Goal: Task Accomplishment & Management: Use online tool/utility

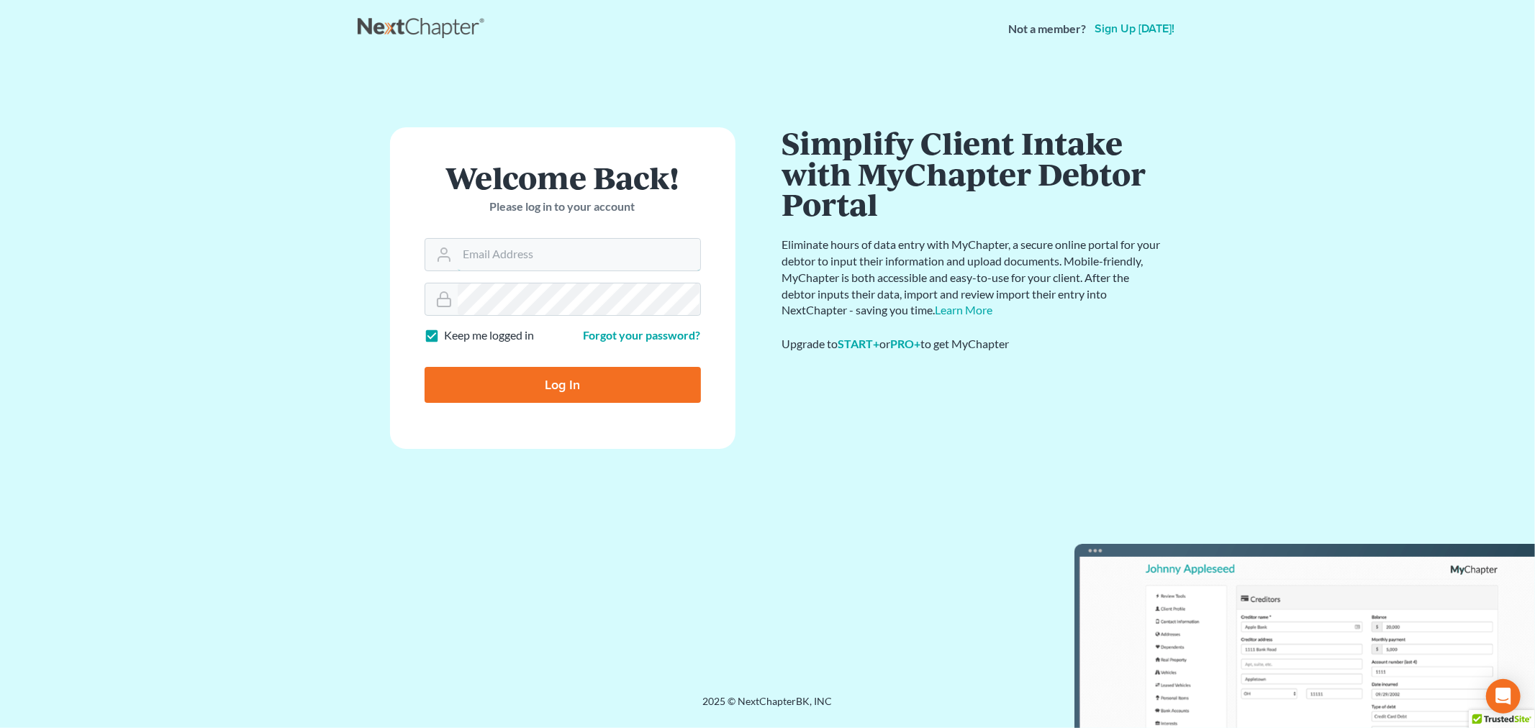
type input "[EMAIL_ADDRESS][DOMAIN_NAME]"
click at [516, 386] on input "Log In" at bounding box center [562, 385] width 276 height 36
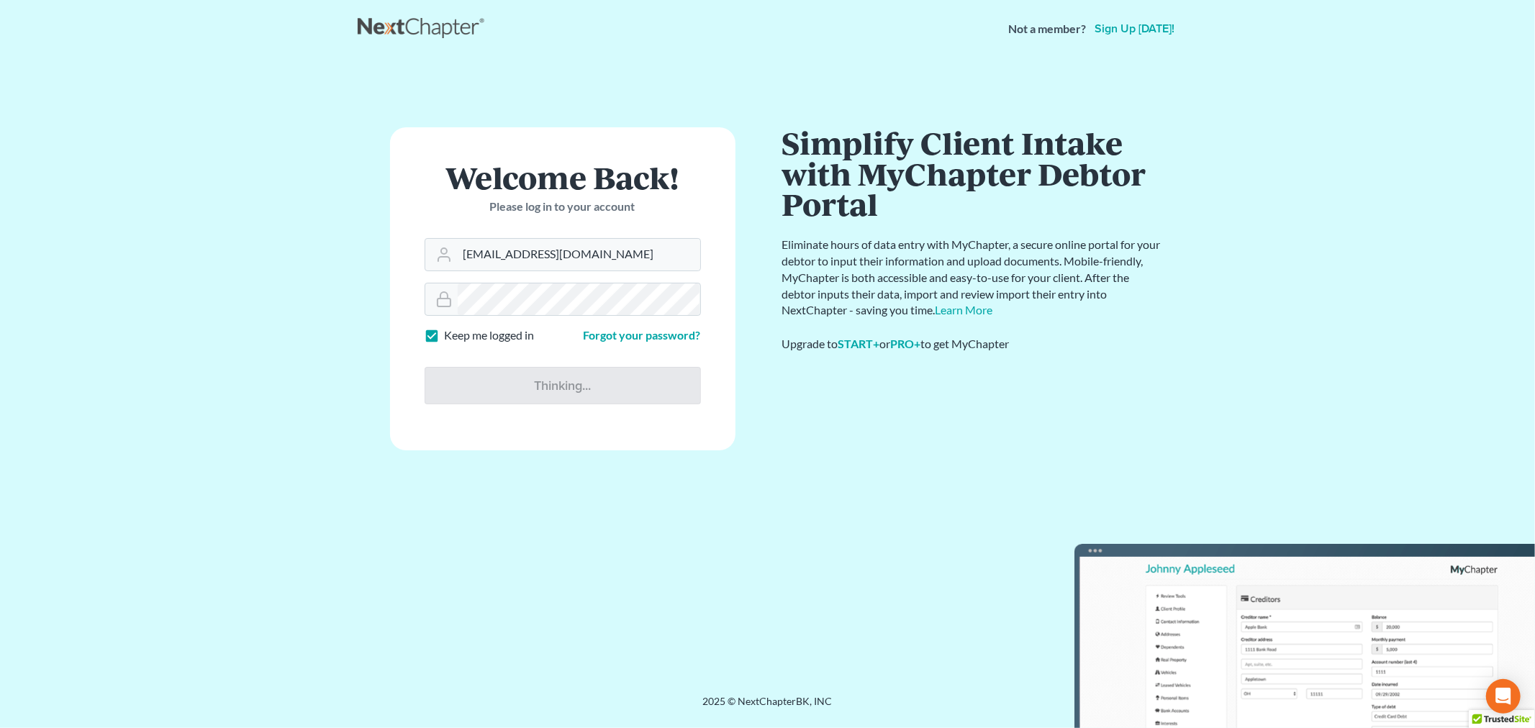
type input "Thinking..."
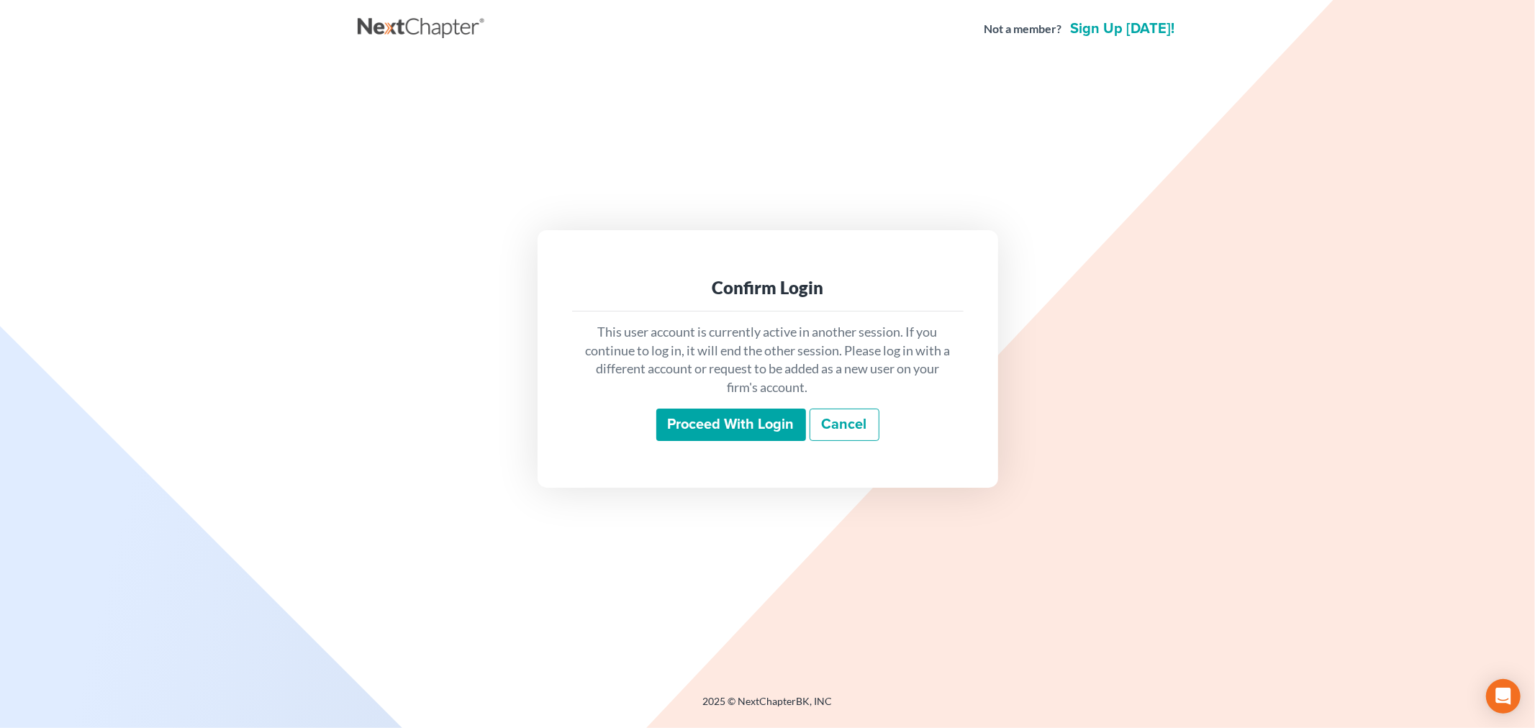
click at [711, 427] on input "Proceed with login" at bounding box center [731, 425] width 150 height 33
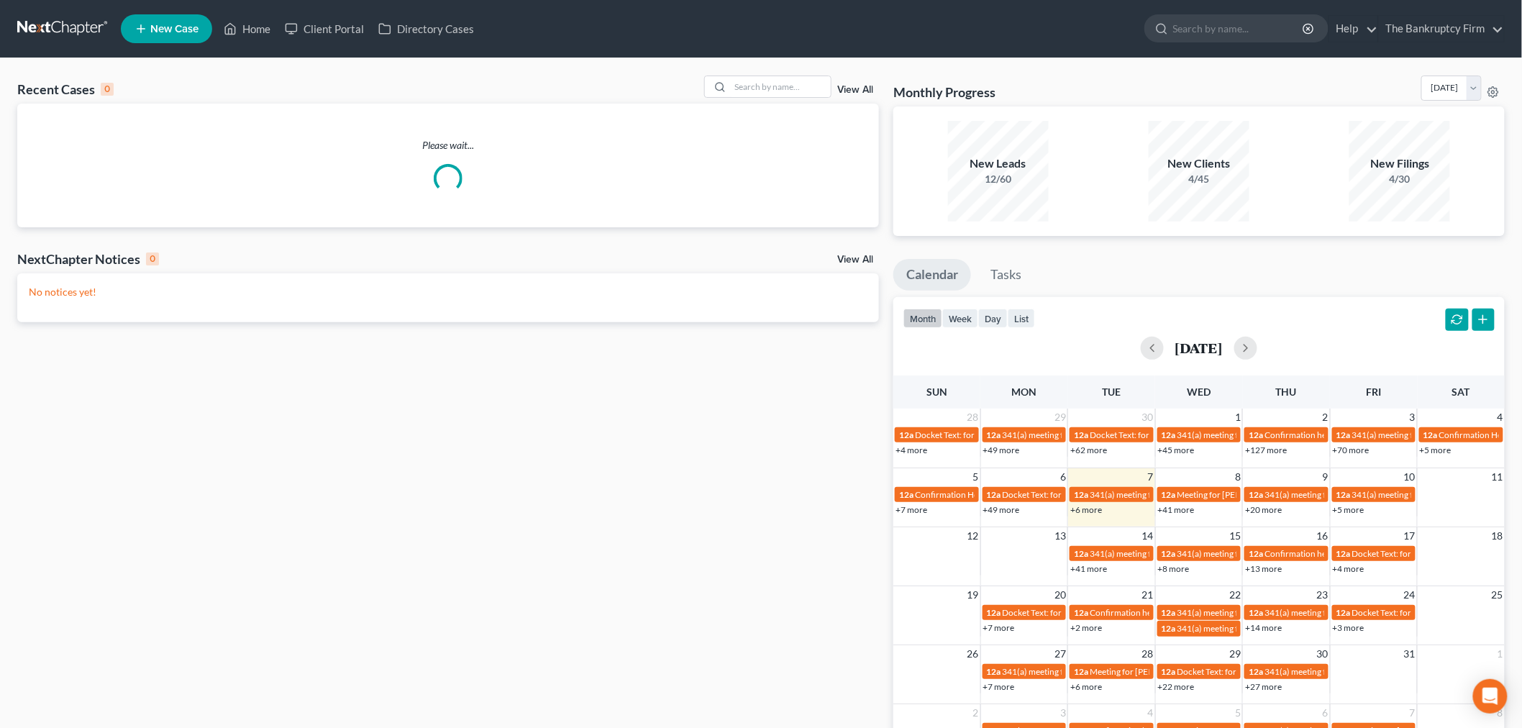
click at [858, 88] on link "View All" at bounding box center [855, 90] width 36 height 10
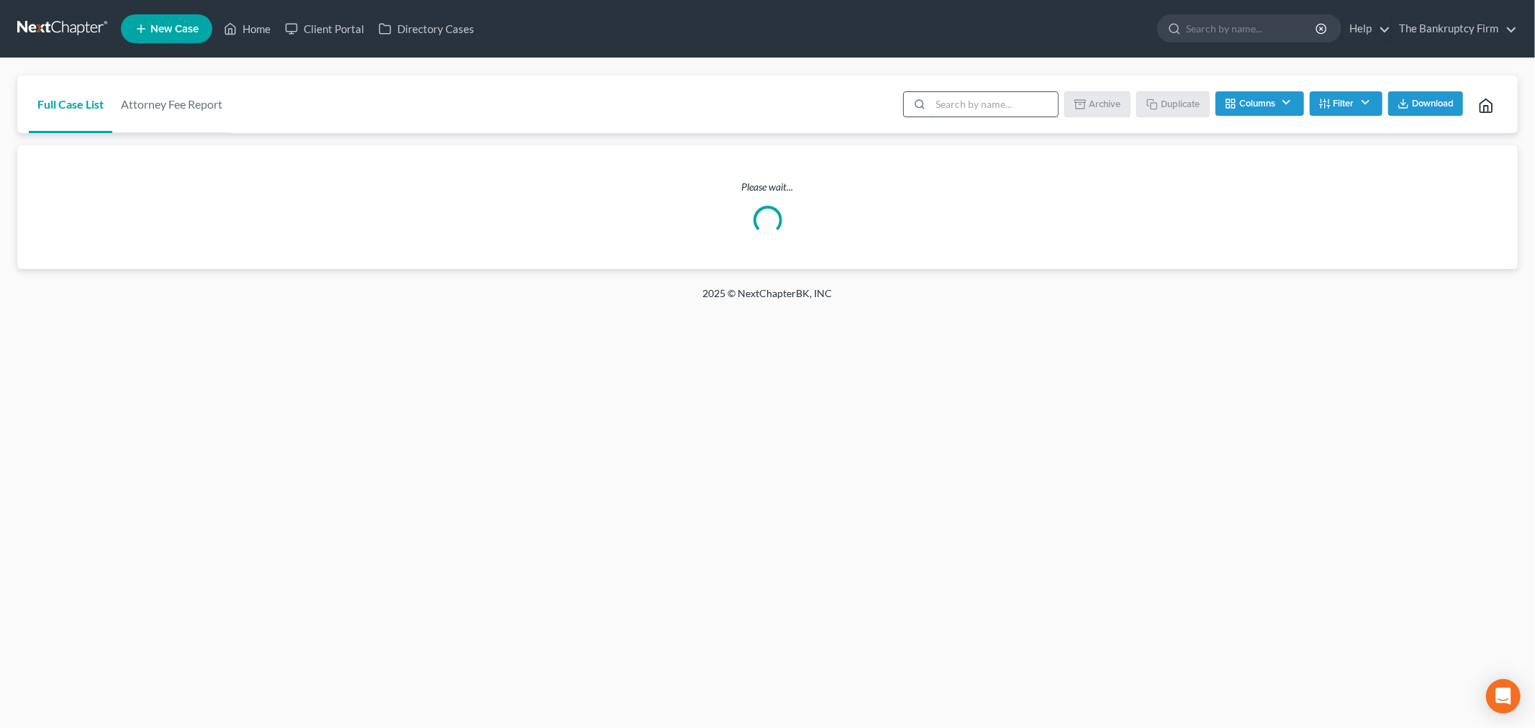
click at [958, 104] on input "search" at bounding box center [993, 104] width 127 height 24
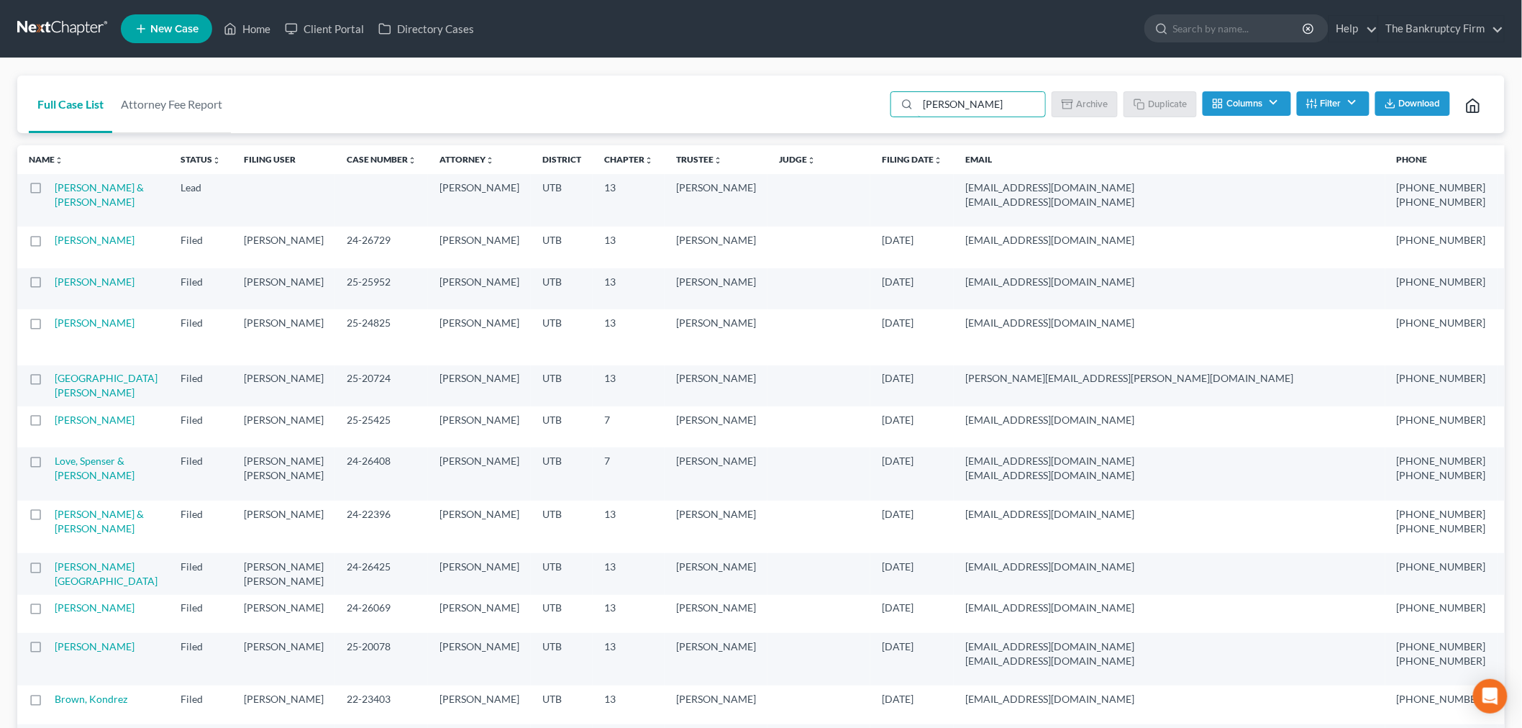
type input "redmond"
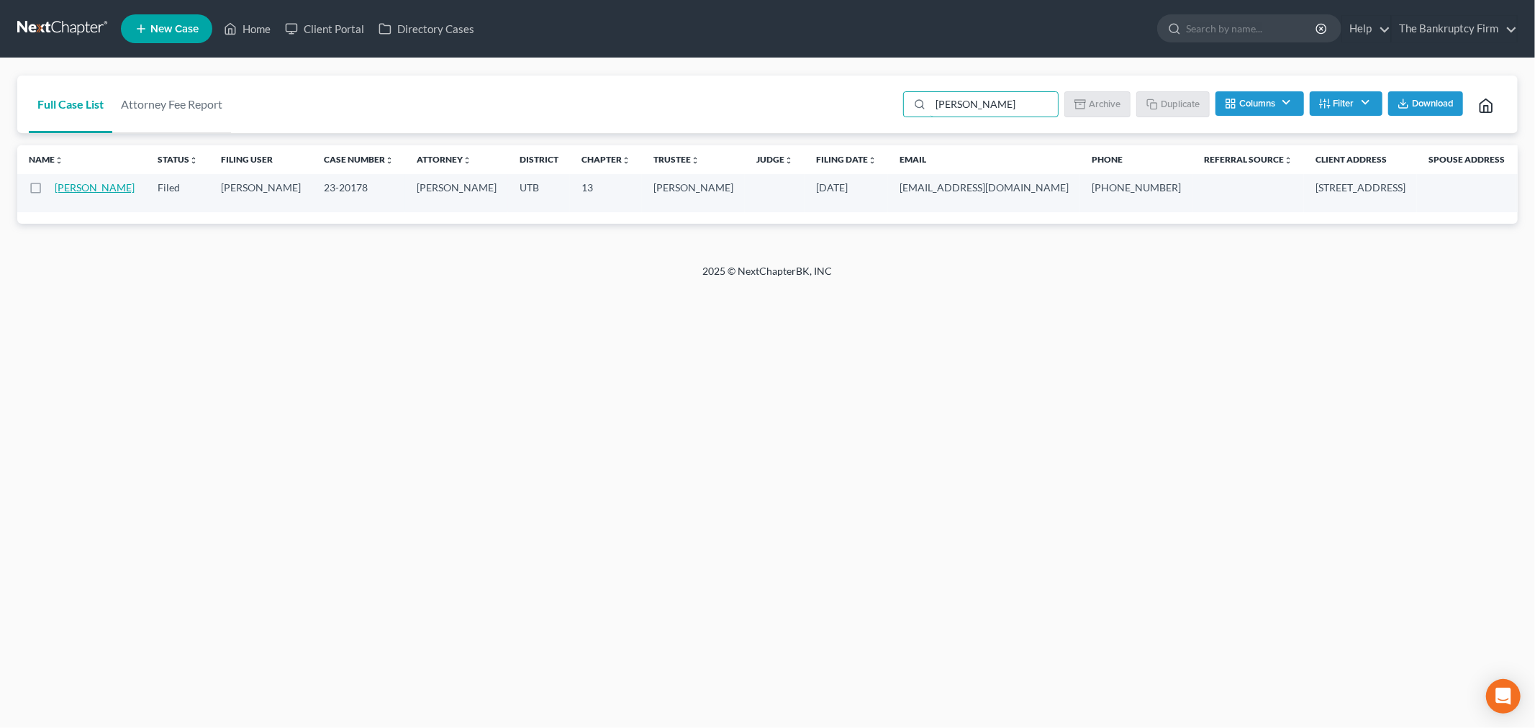
click at [65, 194] on link "Redmond, Tiffany" at bounding box center [95, 187] width 80 height 12
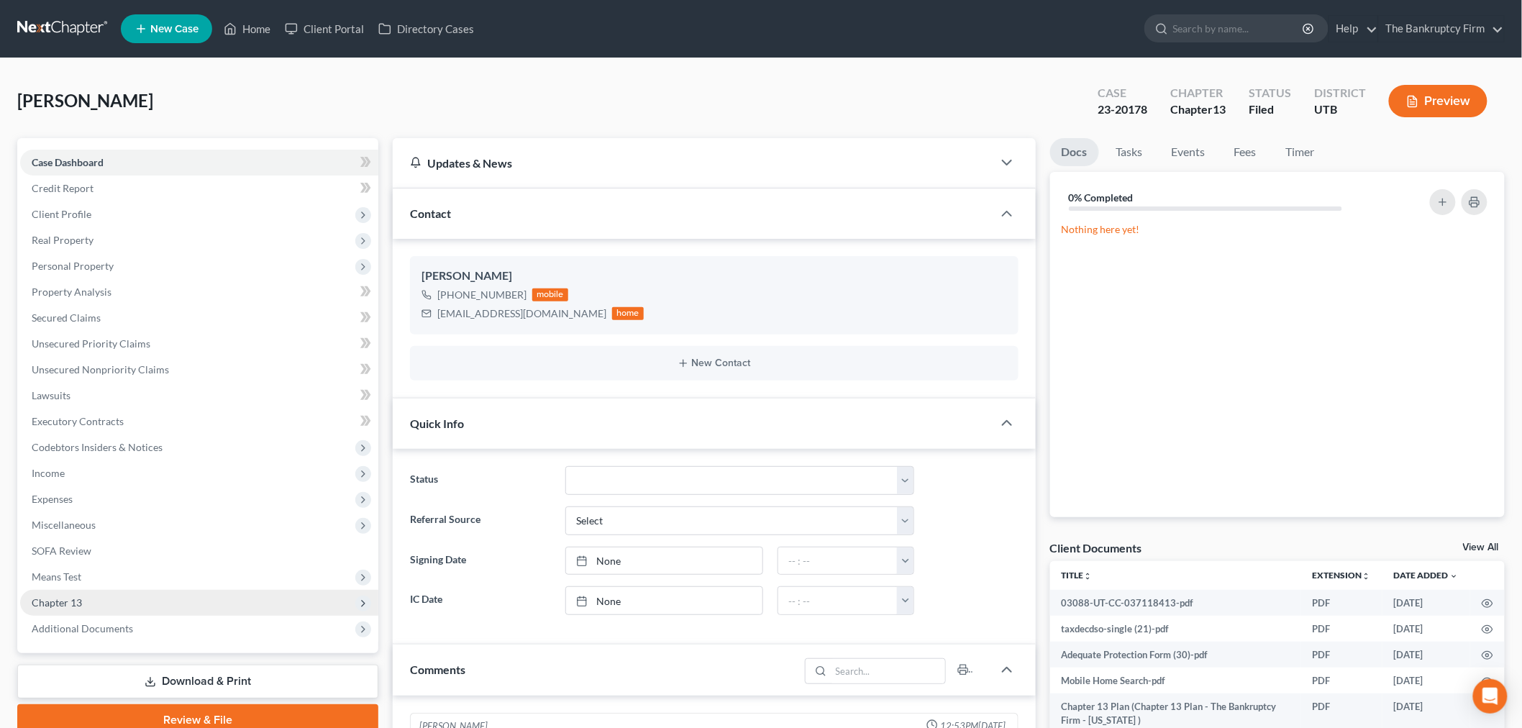
click at [110, 595] on span "Chapter 13" at bounding box center [199, 603] width 358 height 26
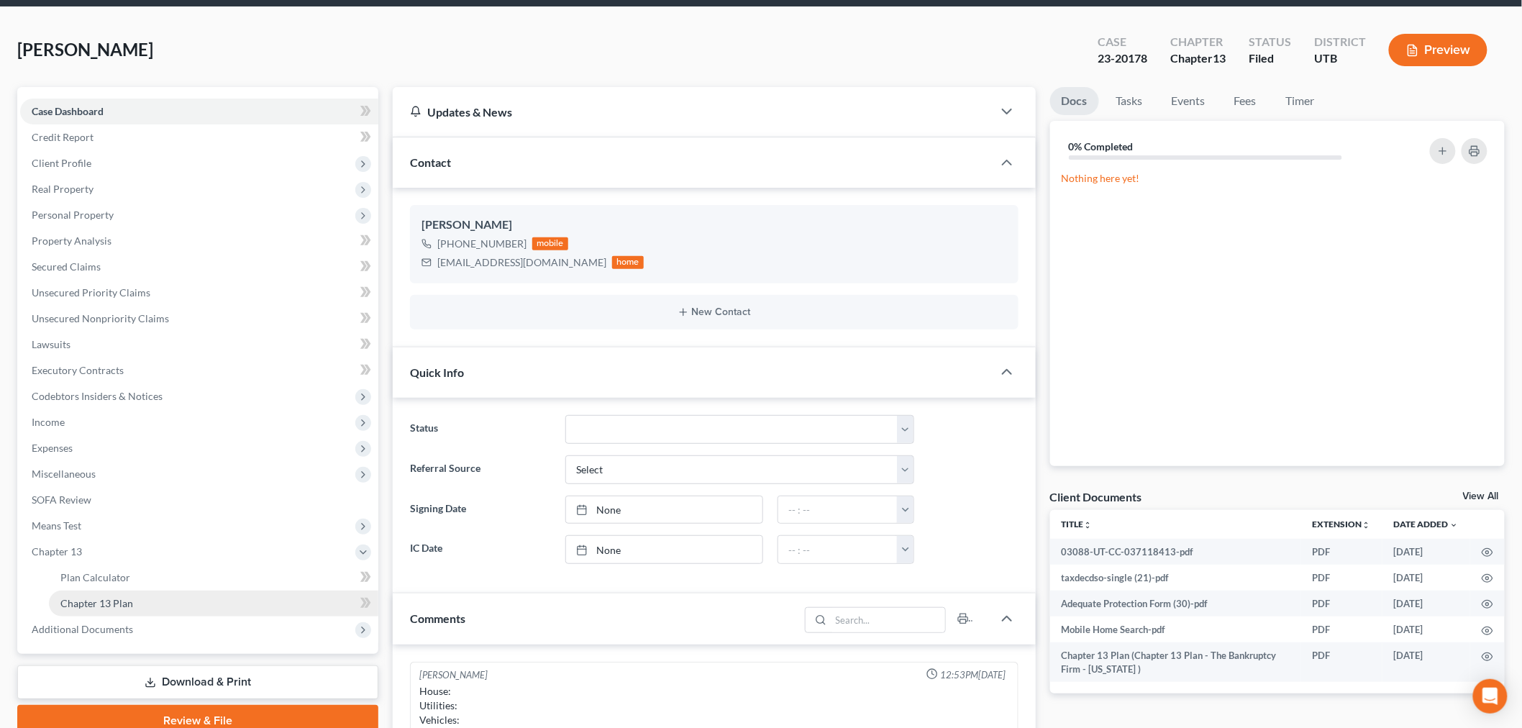
scroll to position [80, 0]
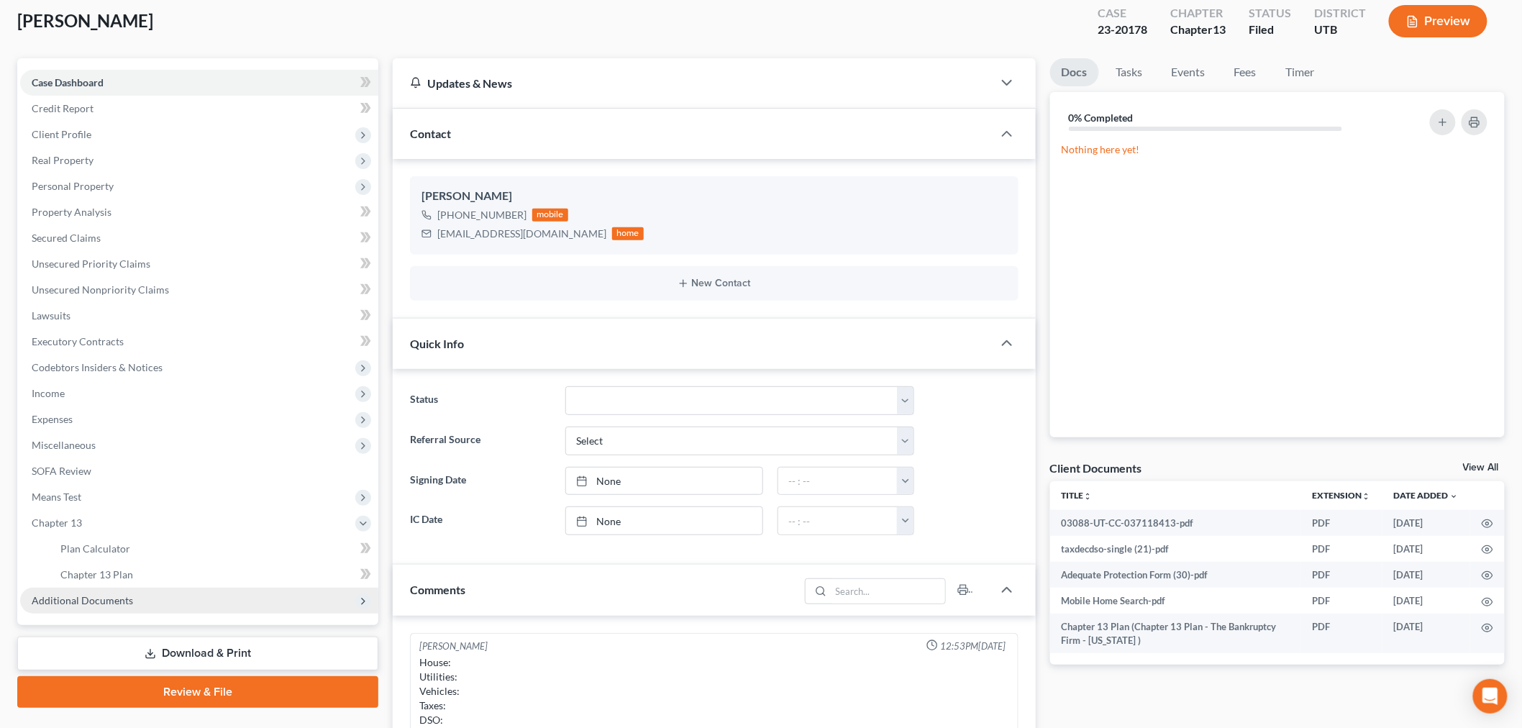
click at [159, 604] on span "Additional Documents" at bounding box center [199, 601] width 358 height 26
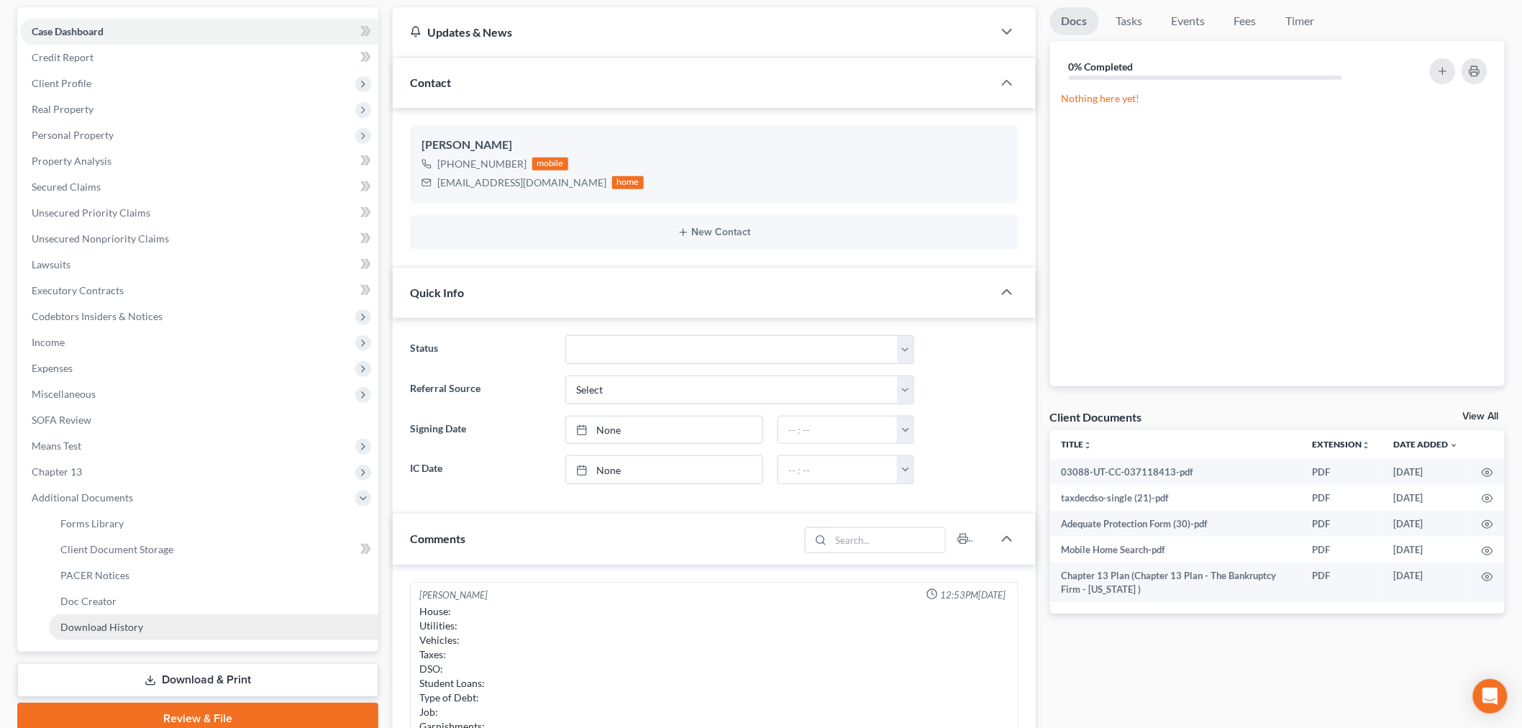
scroll to position [160, 0]
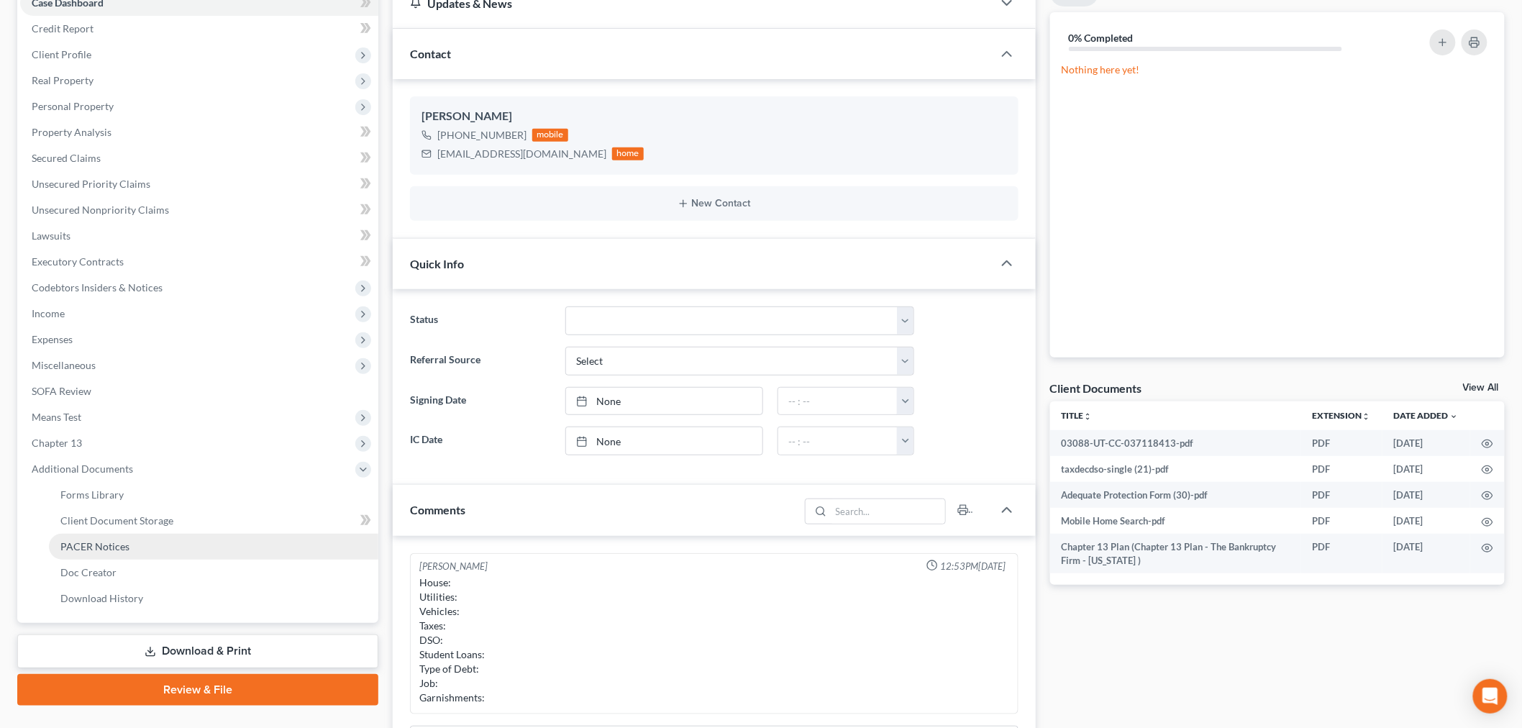
click at [142, 551] on link "PACER Notices" at bounding box center [214, 547] width 330 height 26
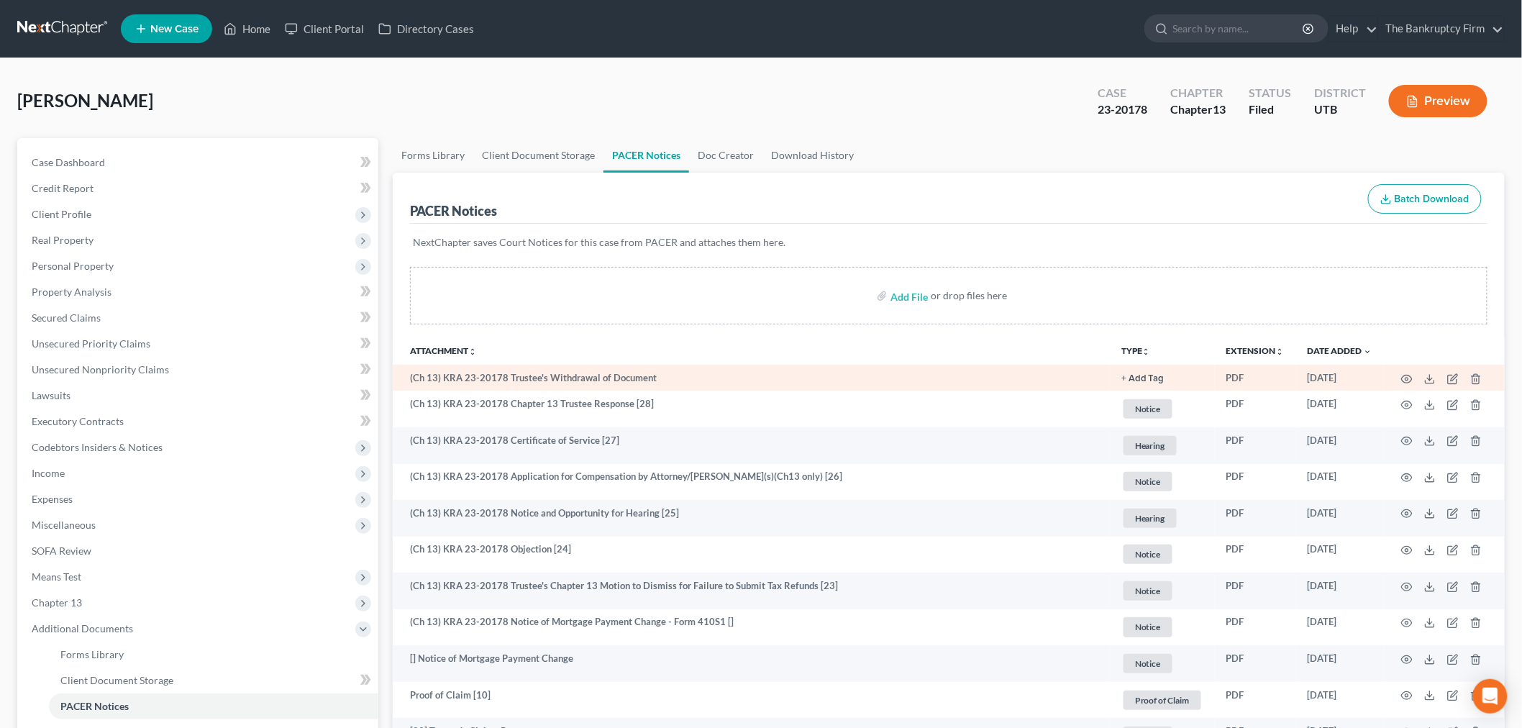
click at [1400, 375] on td at bounding box center [1444, 378] width 121 height 26
click at [1402, 376] on icon "button" at bounding box center [1408, 379] width 12 height 12
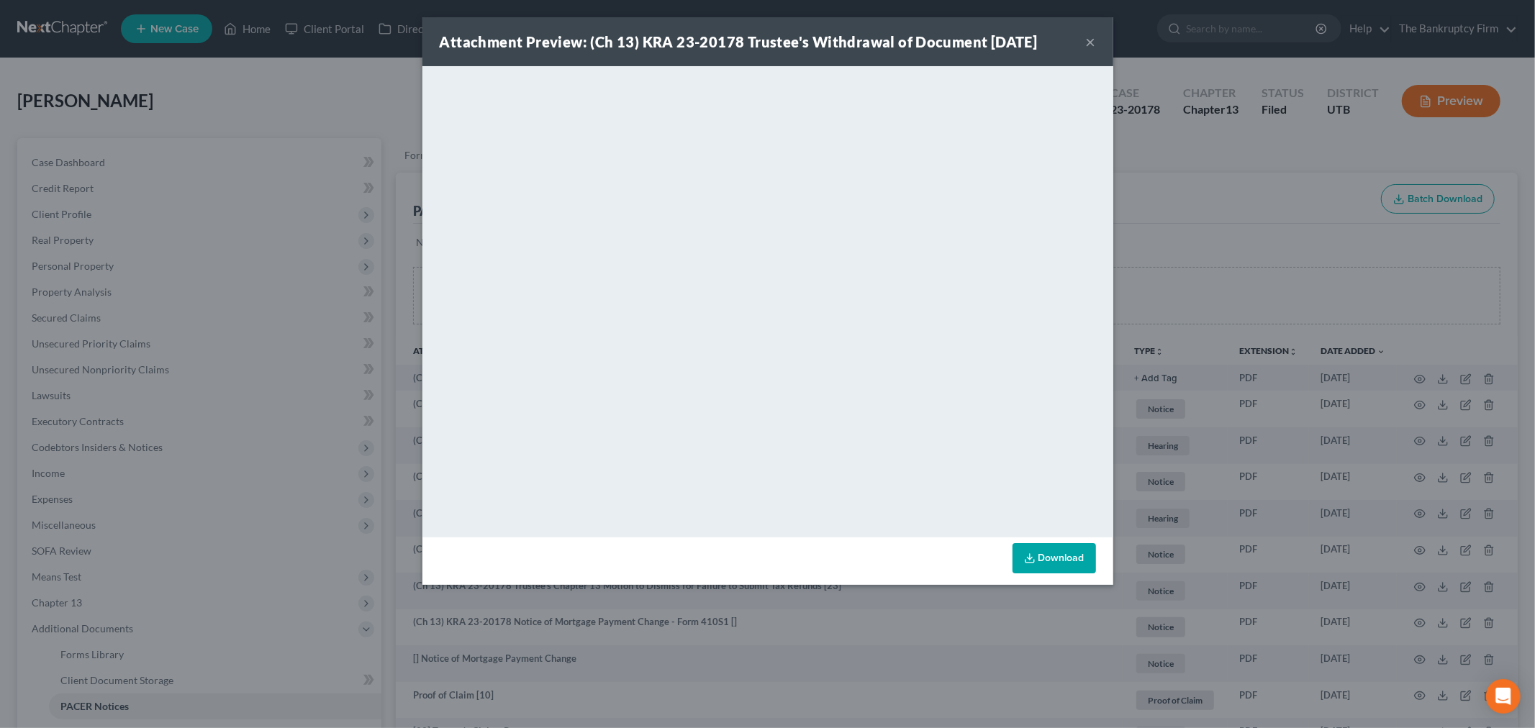
click at [1089, 40] on button "×" at bounding box center [1091, 41] width 10 height 17
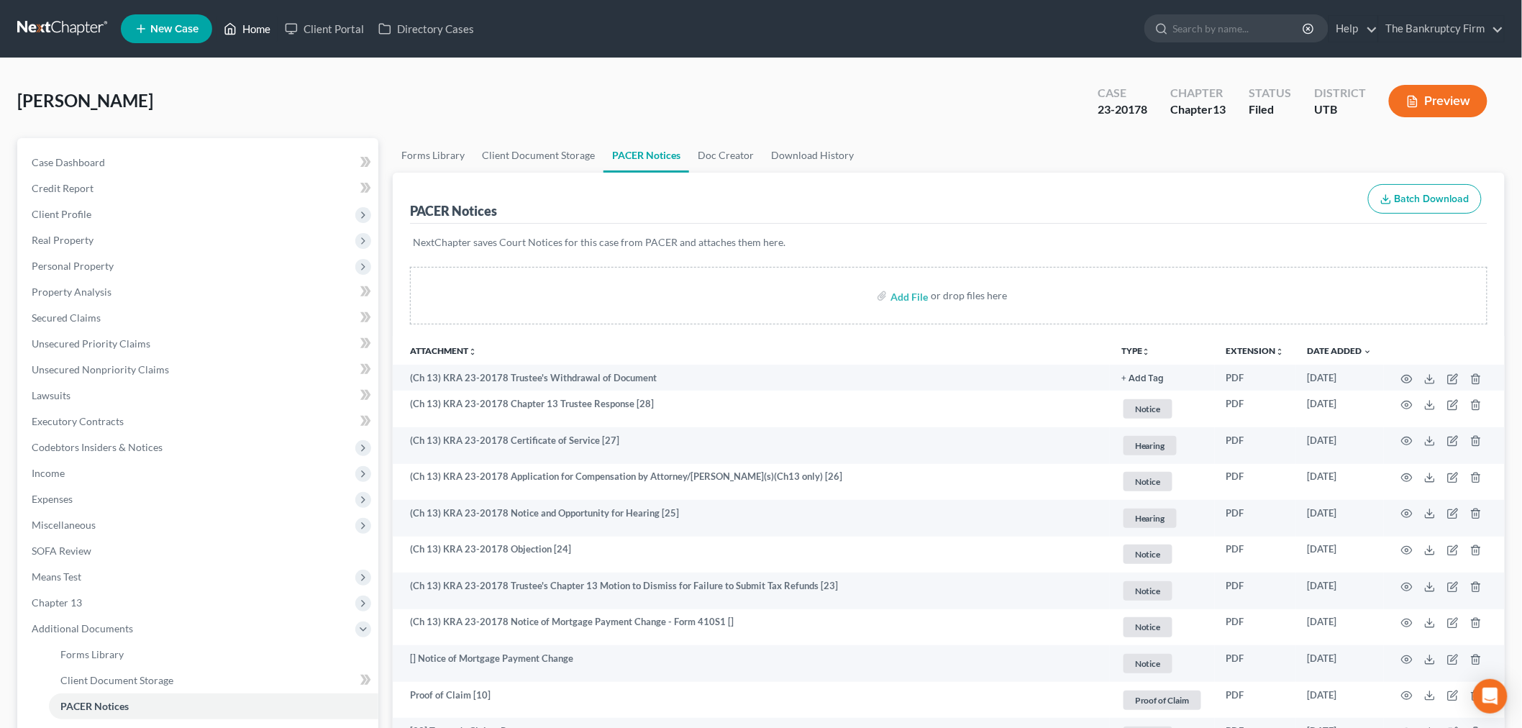
click at [266, 36] on link "Home" at bounding box center [247, 29] width 61 height 26
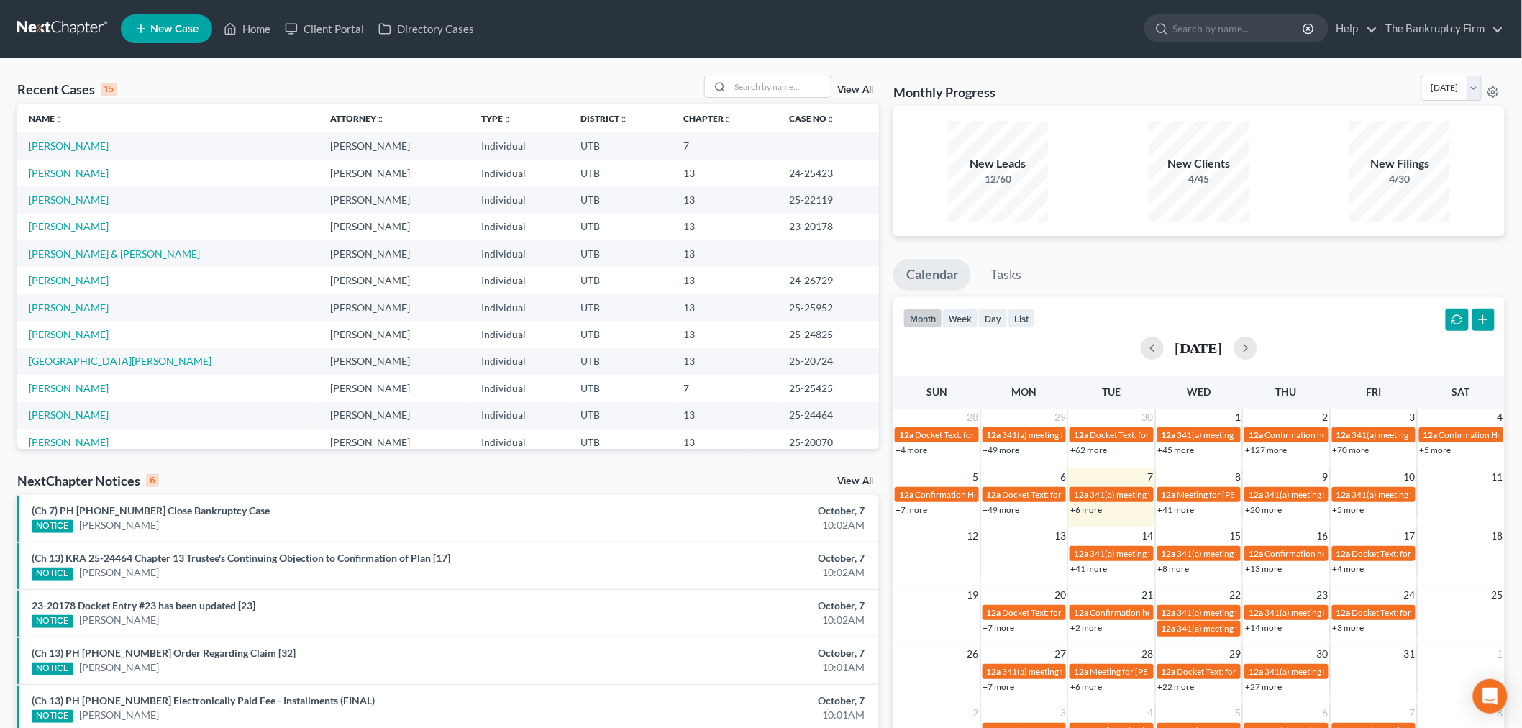
click at [847, 85] on link "View All" at bounding box center [855, 90] width 36 height 10
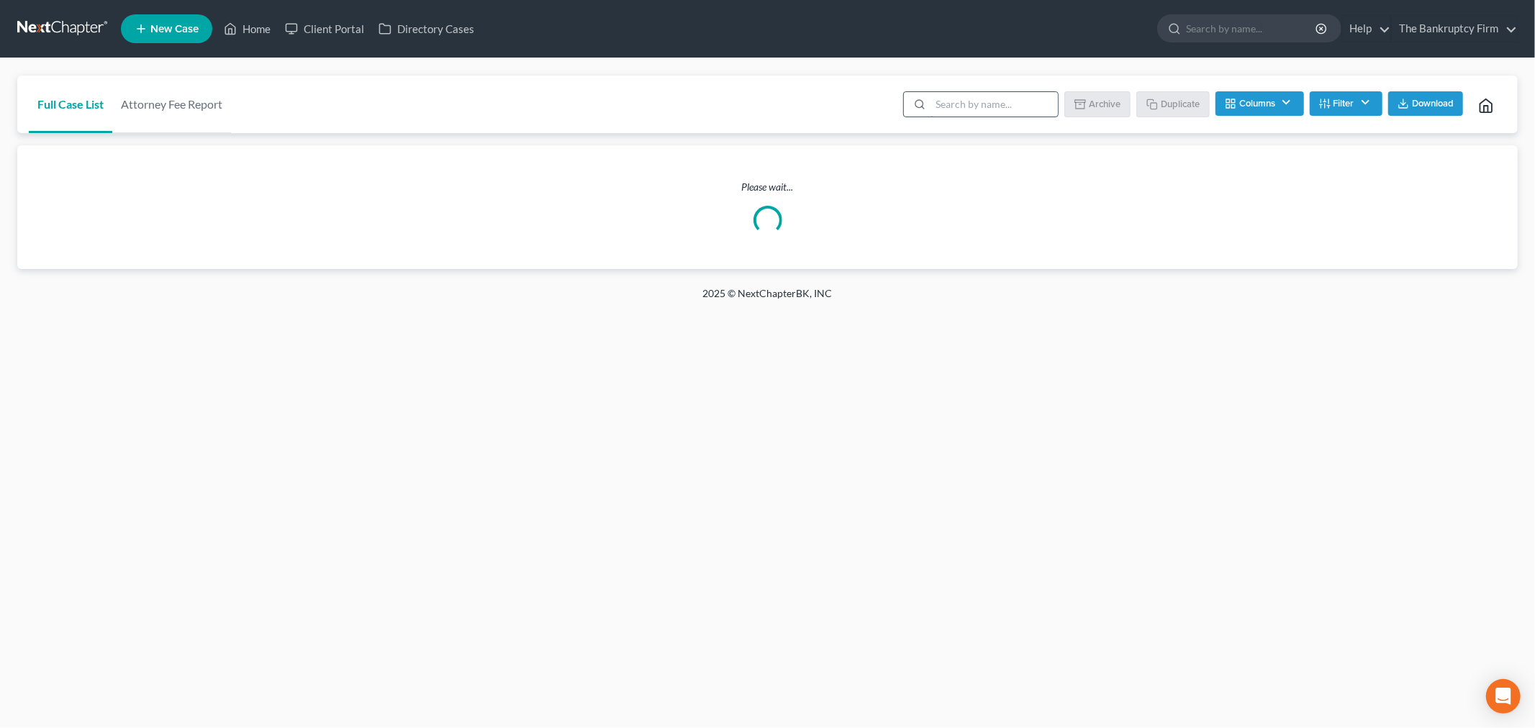
click at [962, 105] on input "search" at bounding box center [993, 104] width 127 height 24
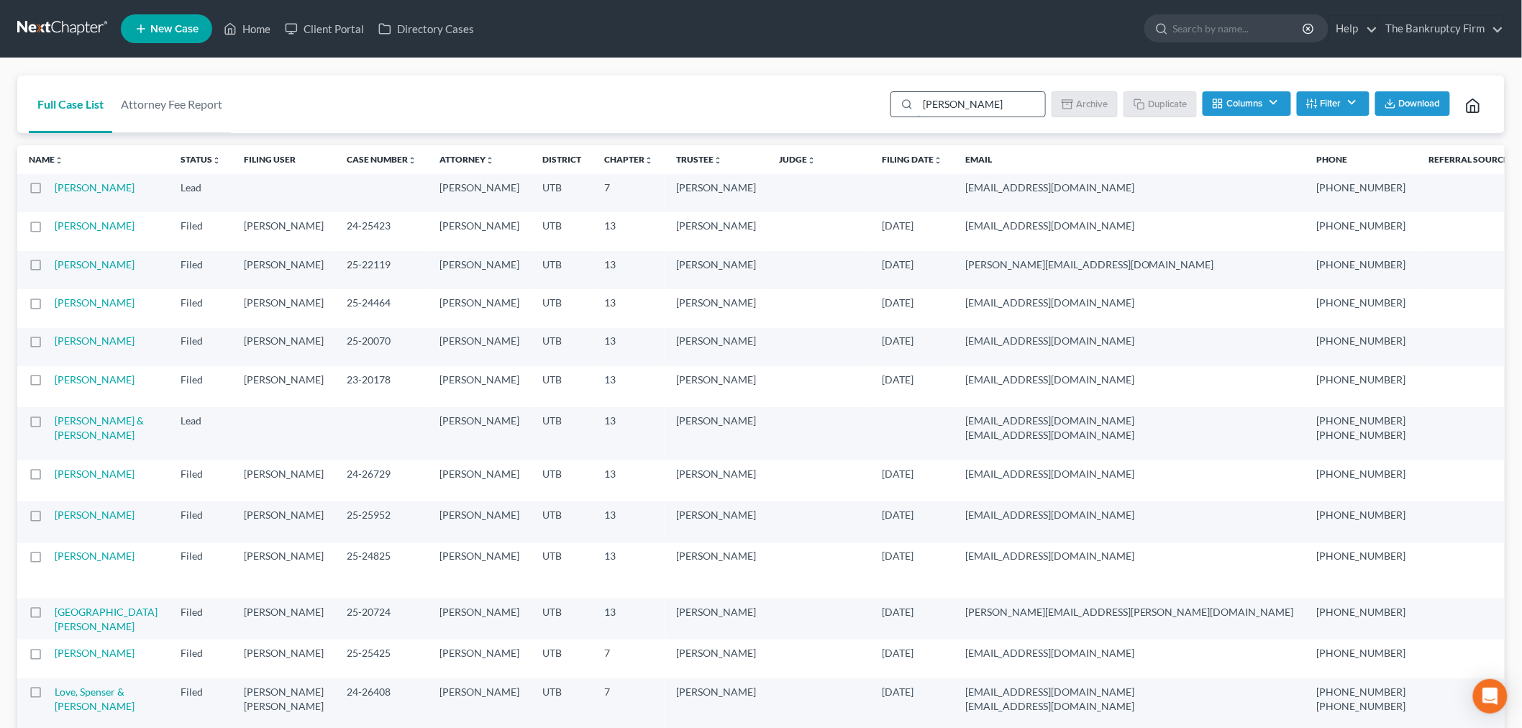
type input "mccoy"
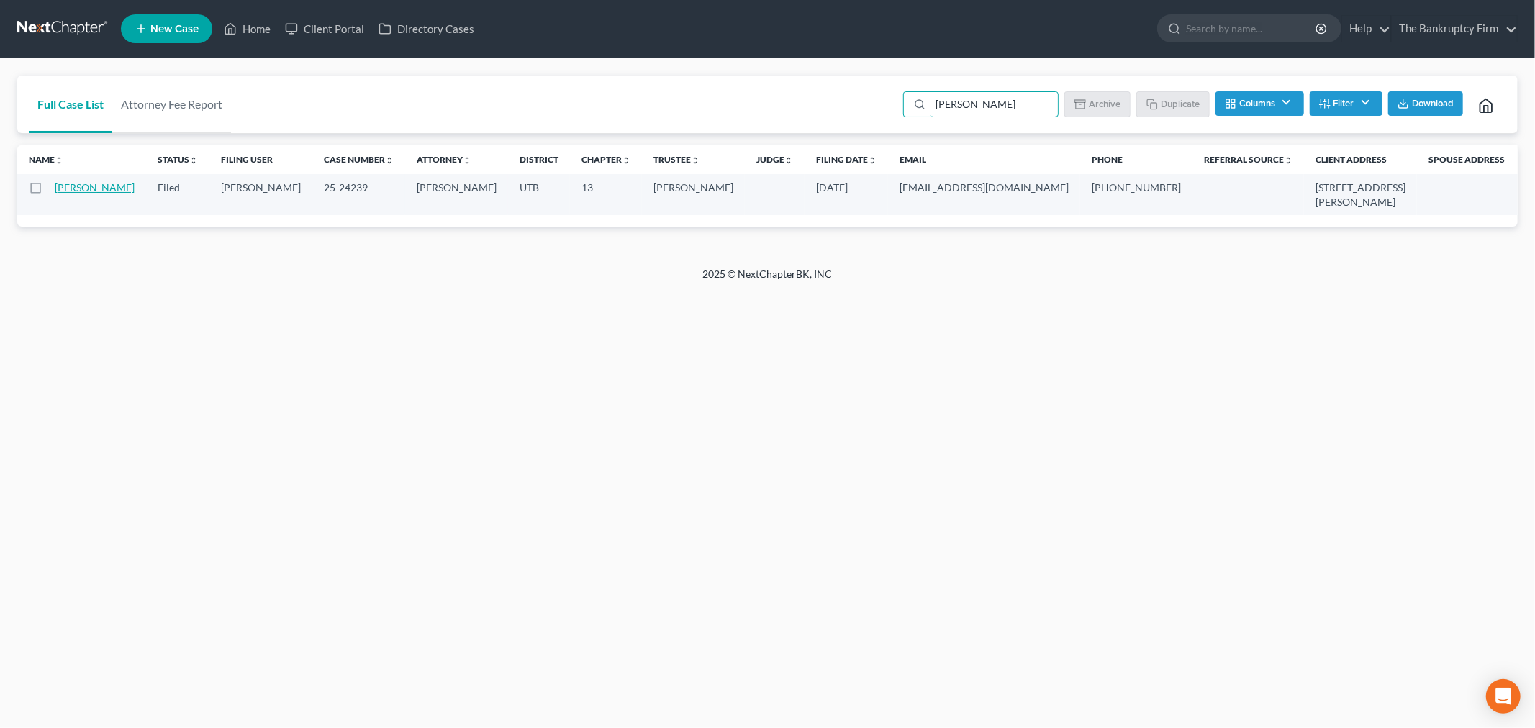
click at [106, 187] on link "McCoy, Brandi" at bounding box center [95, 187] width 80 height 12
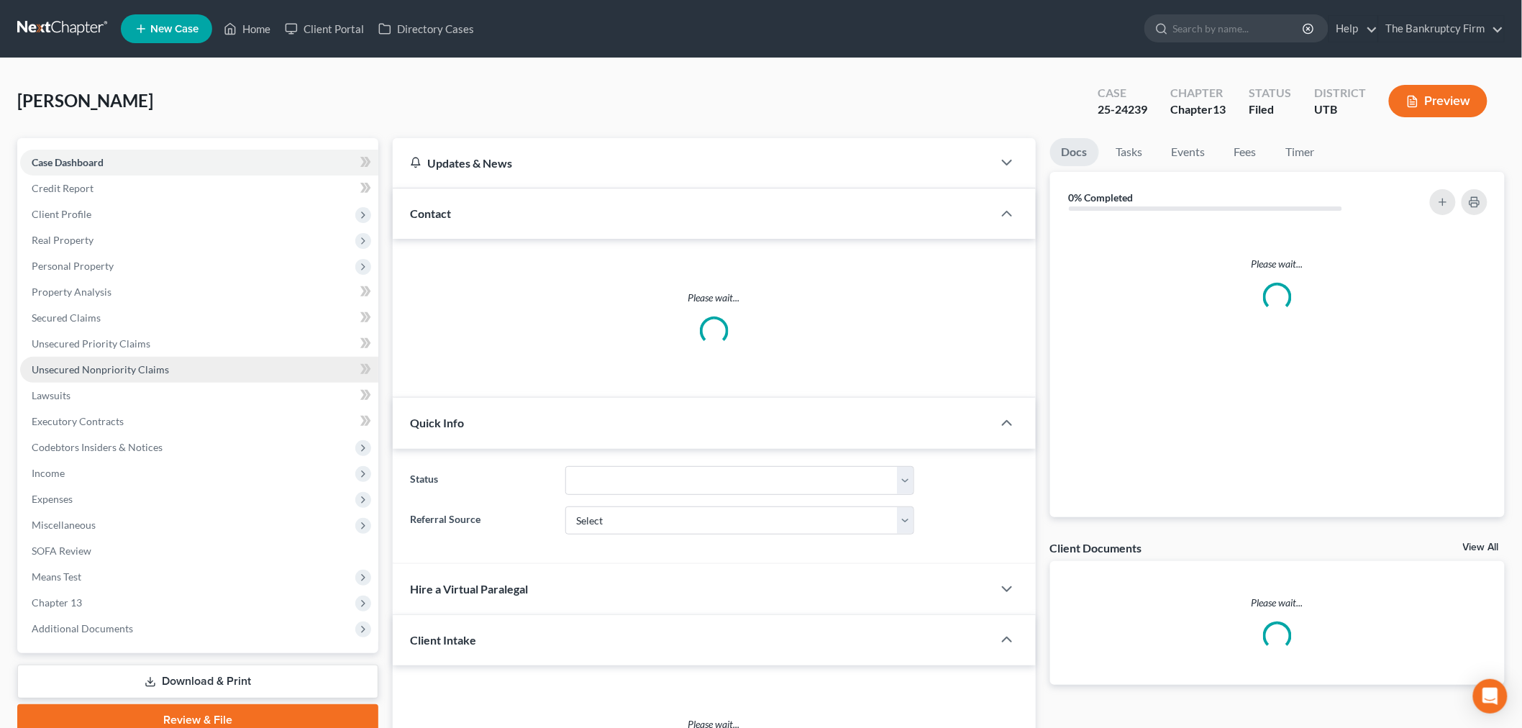
click at [173, 369] on link "Unsecured Nonpriority Claims" at bounding box center [199, 370] width 358 height 26
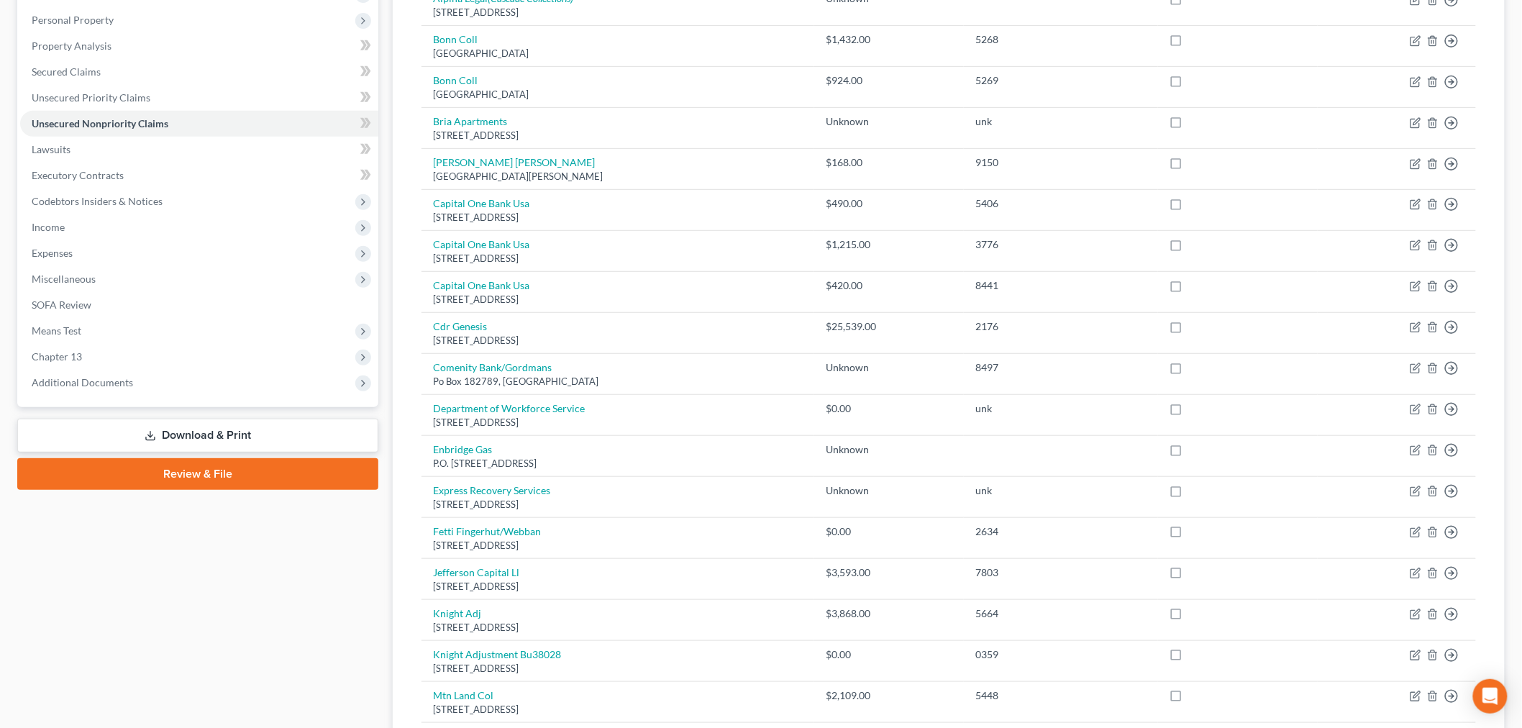
scroll to position [86, 0]
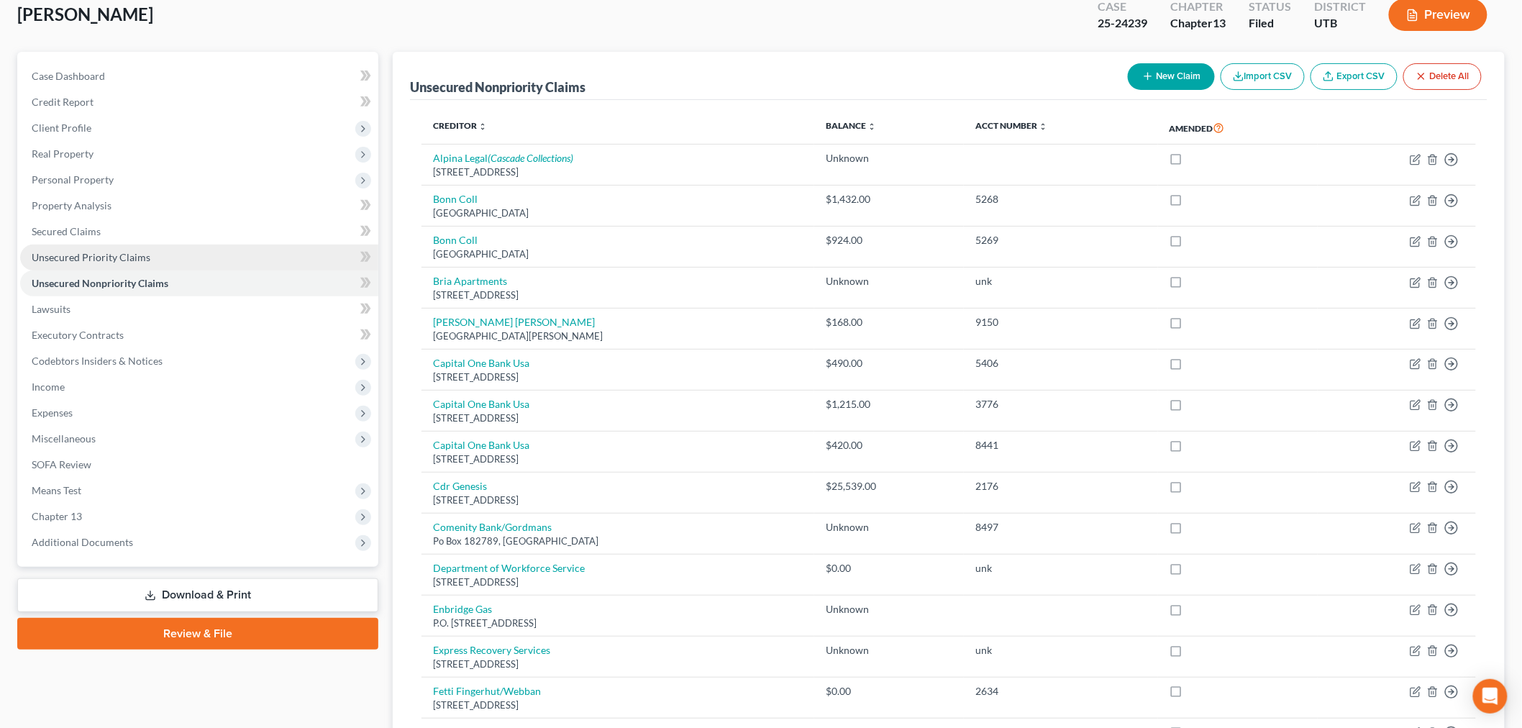
click at [183, 259] on link "Unsecured Priority Claims" at bounding box center [199, 258] width 358 height 26
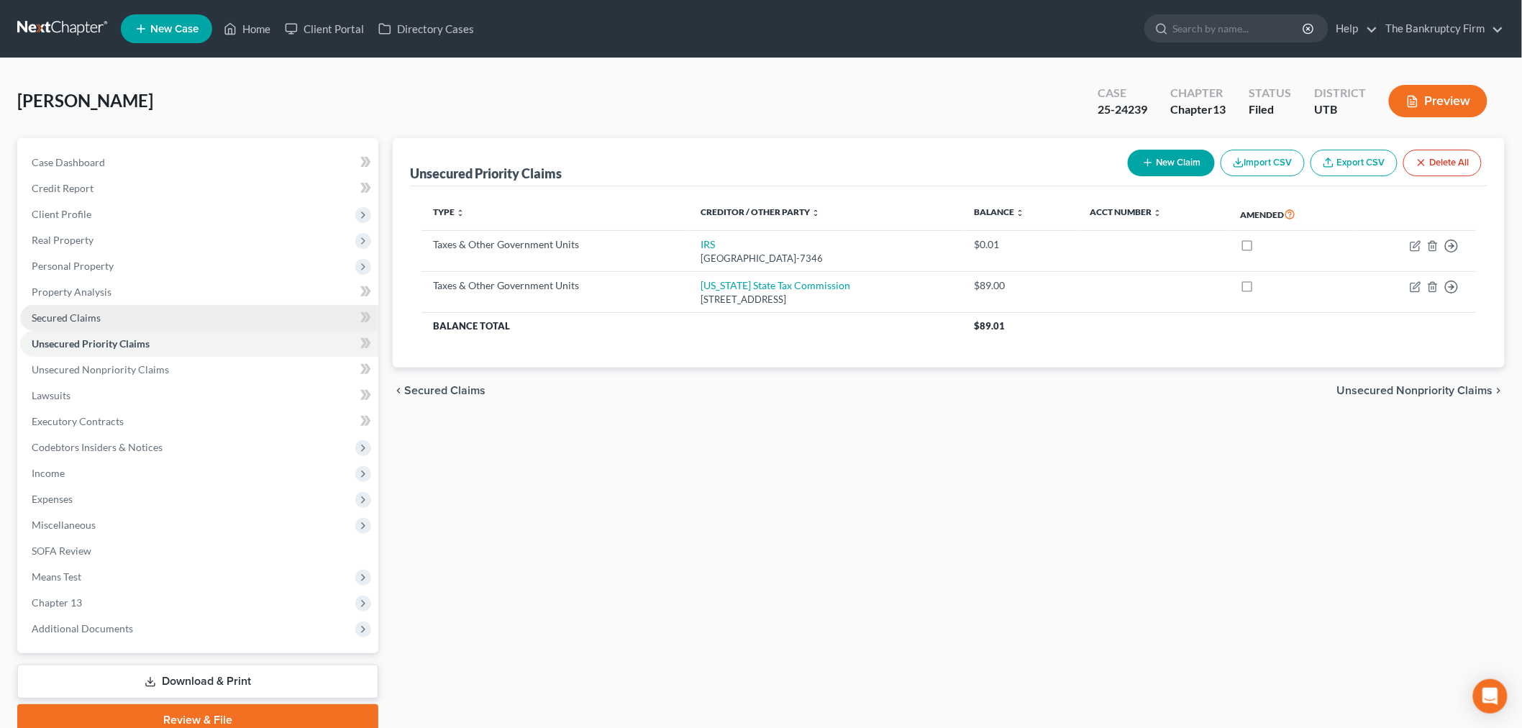
click at [180, 314] on link "Secured Claims" at bounding box center [199, 318] width 358 height 26
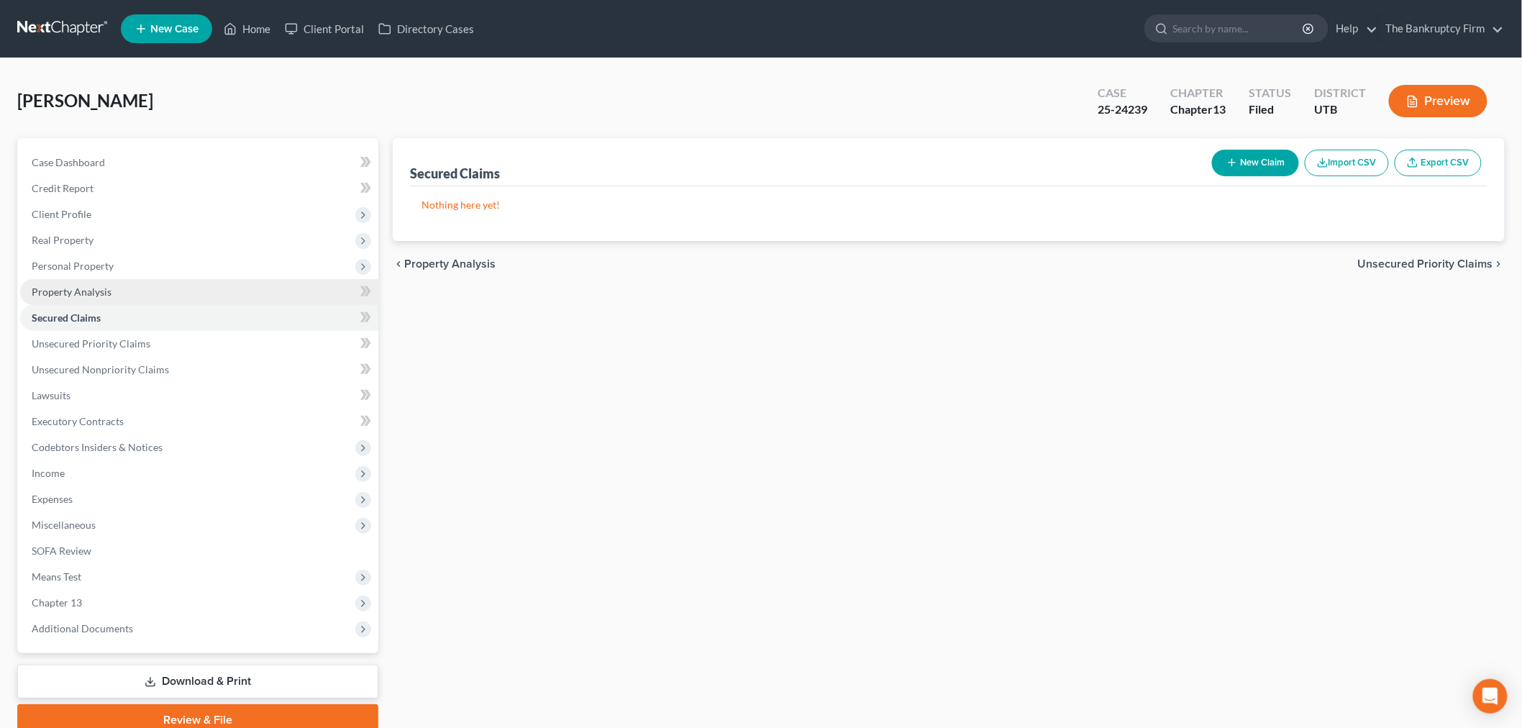
click at [212, 291] on link "Property Analysis" at bounding box center [199, 292] width 358 height 26
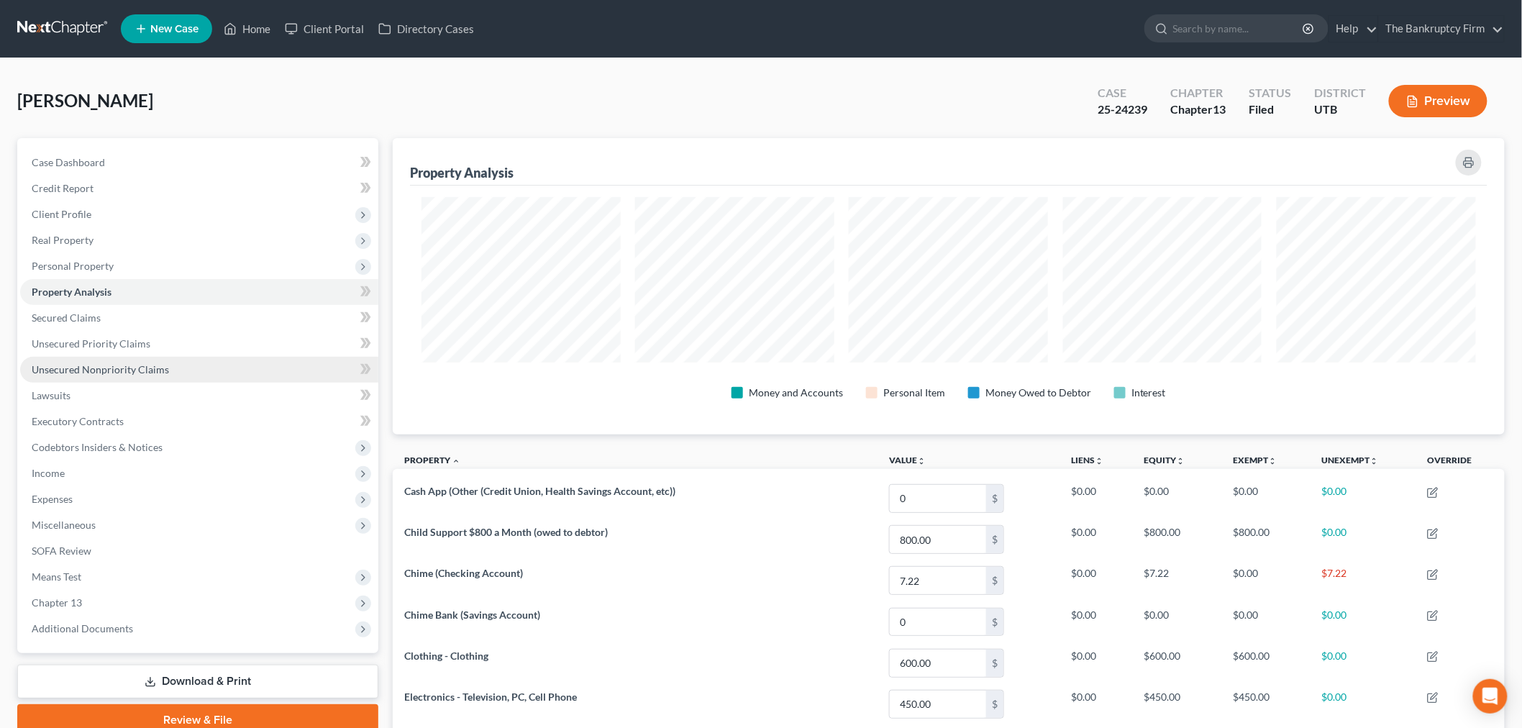
scroll to position [296, 1112]
click at [212, 357] on link "Unsecured Nonpriority Claims" at bounding box center [199, 370] width 358 height 26
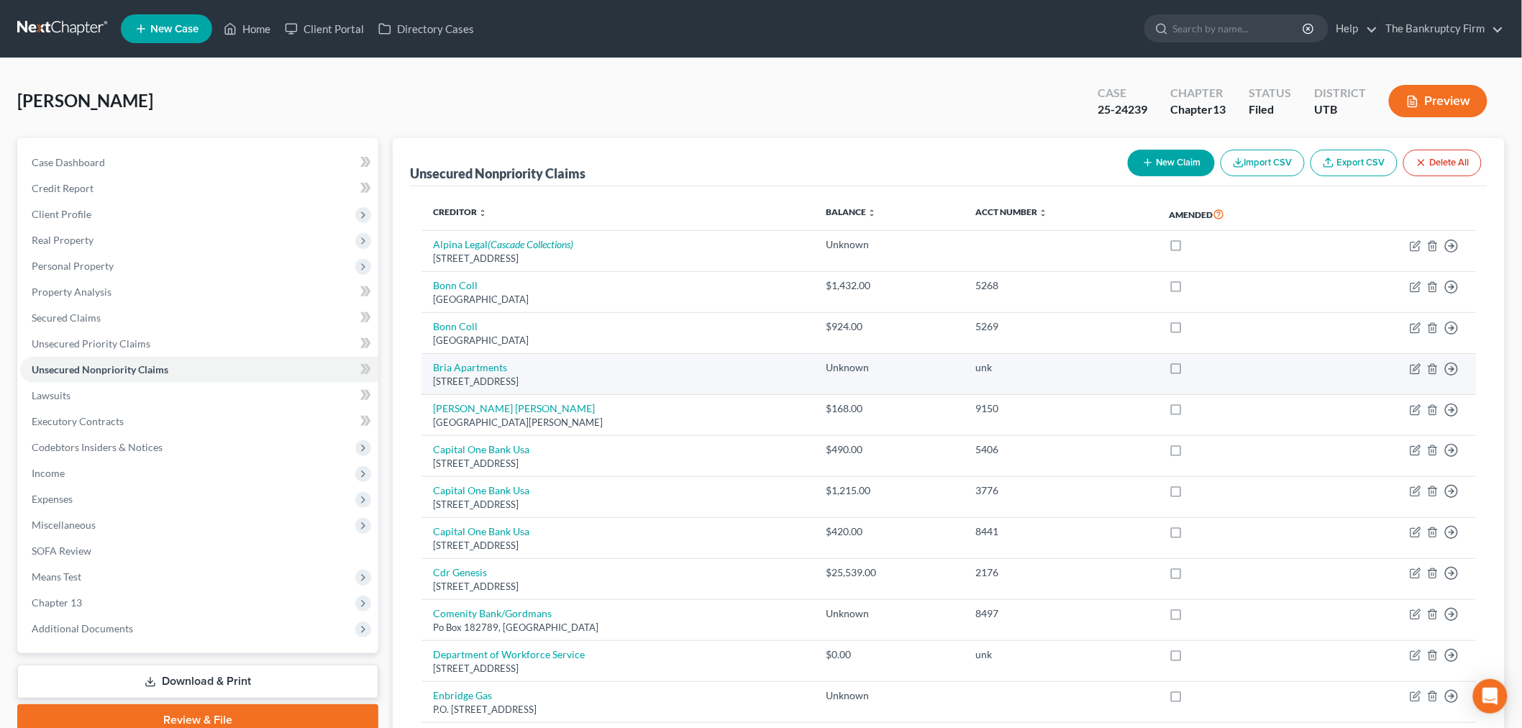
drag, startPoint x: 427, startPoint y: 361, endPoint x: 578, endPoint y: 389, distance: 153.7
click at [578, 389] on td "Bria Apartments 3330 W 4000 S,, Ogden, UT 84401" at bounding box center [618, 374] width 393 height 41
click at [1058, 105] on div "McCoy, Brandi Upgraded Case 25-24239 Chapter Chapter 13 Status Filed District U…" at bounding box center [761, 107] width 1488 height 63
click at [243, 27] on link "Home" at bounding box center [247, 29] width 61 height 26
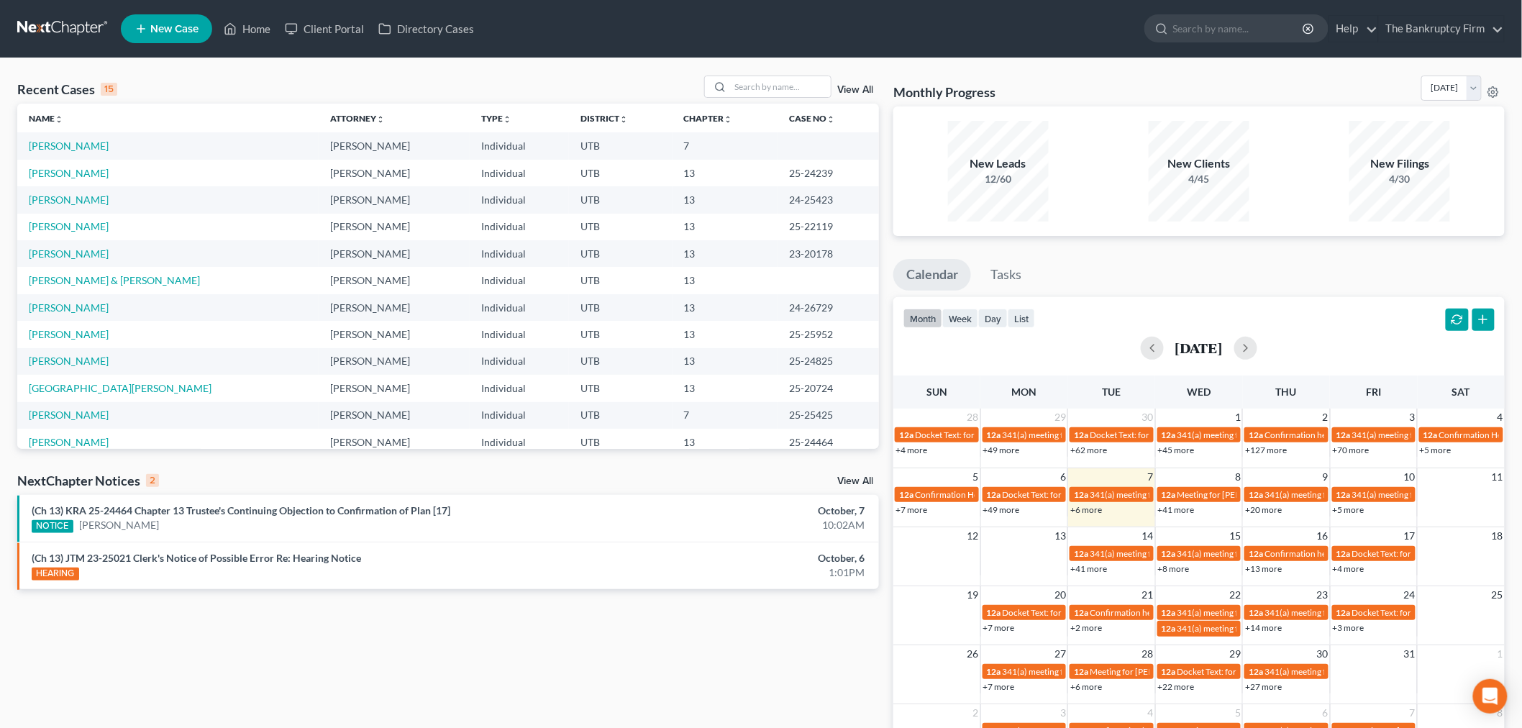
click at [861, 91] on link "View All" at bounding box center [855, 90] width 36 height 10
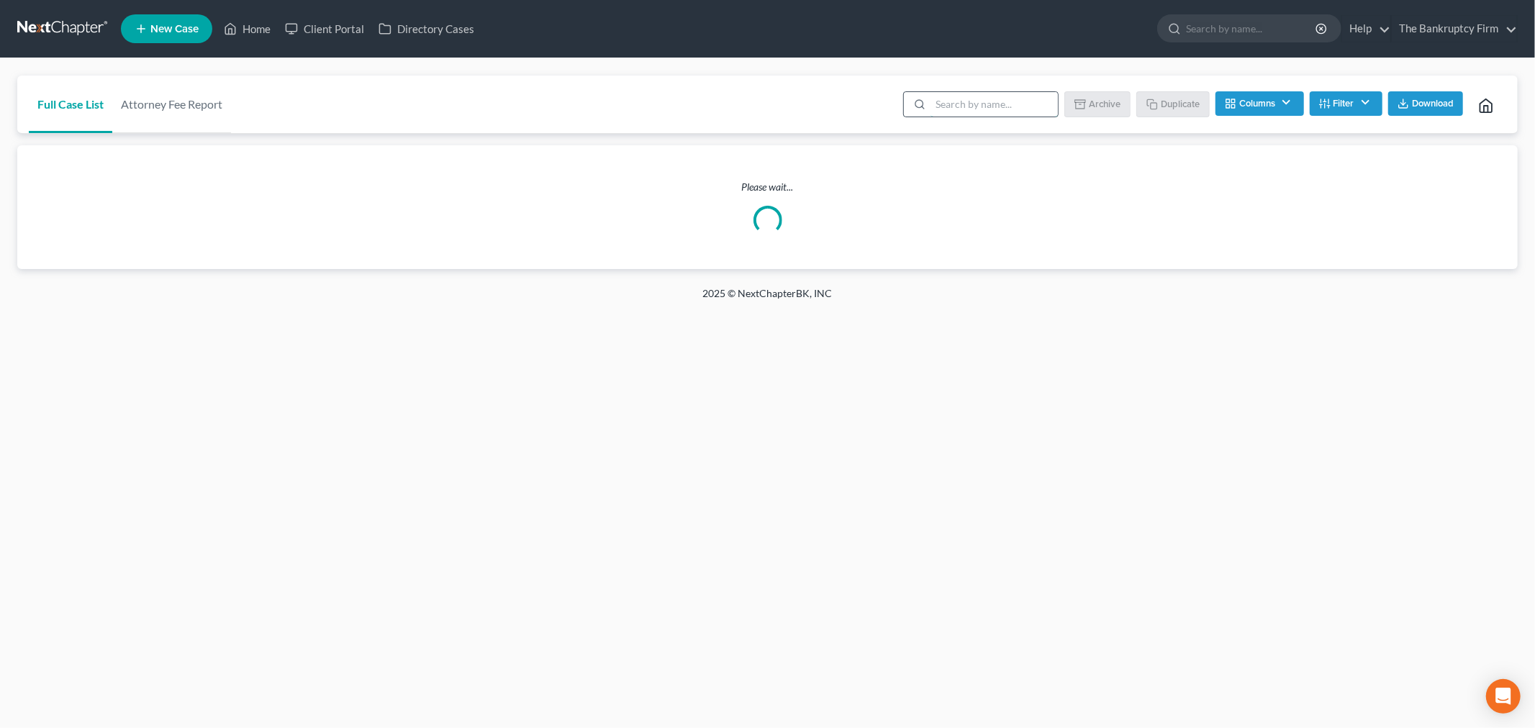
click at [981, 92] on input "search" at bounding box center [993, 104] width 127 height 24
type input "g"
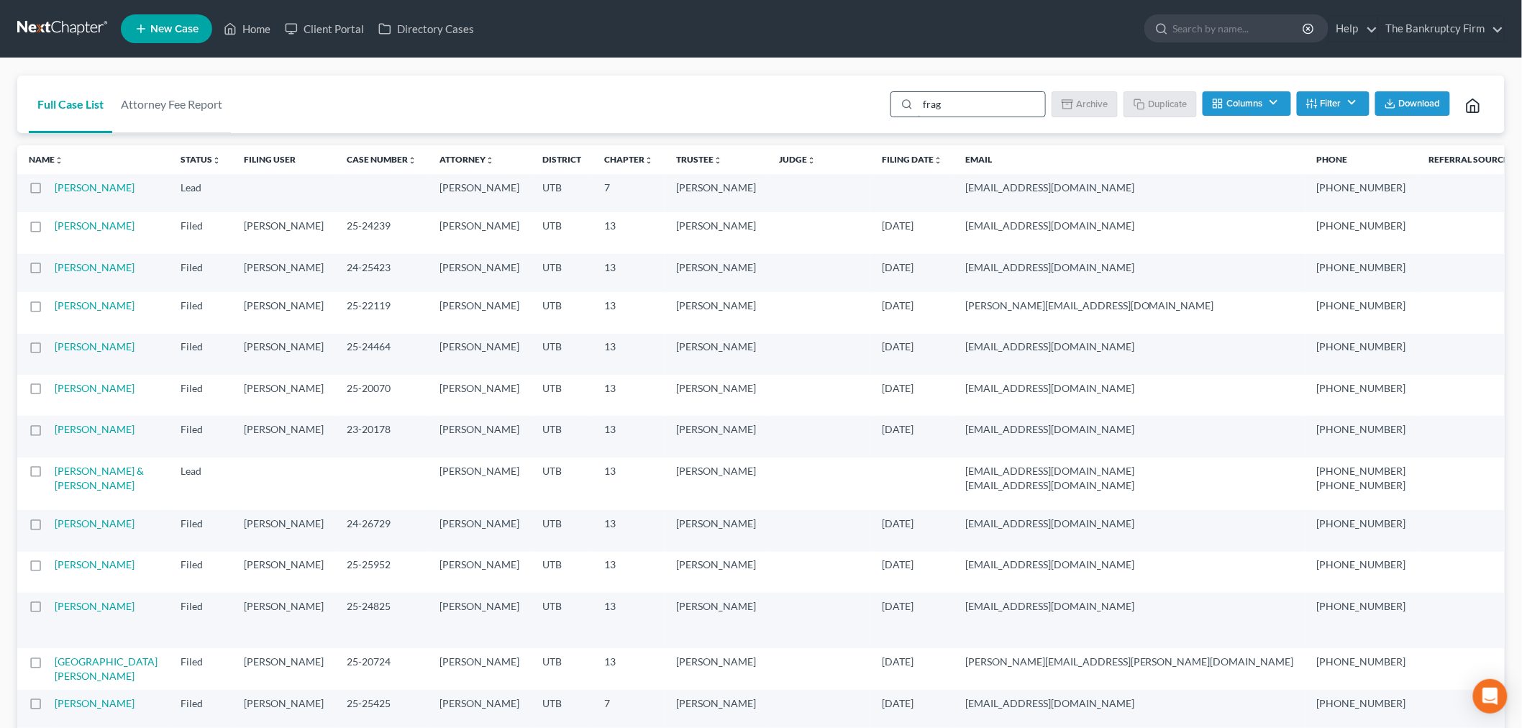
type input "fraga"
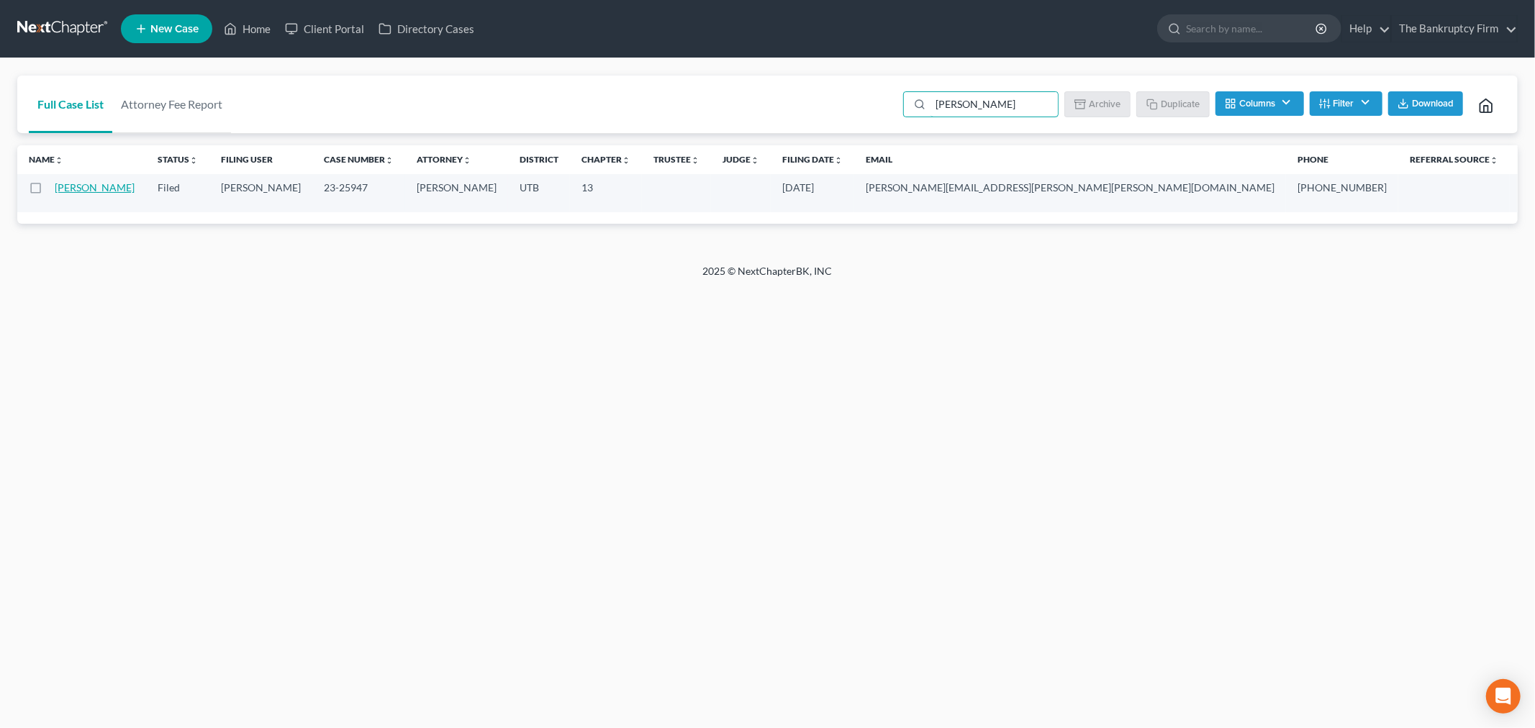
click at [59, 188] on link "Fraga, Arnold" at bounding box center [95, 187] width 80 height 12
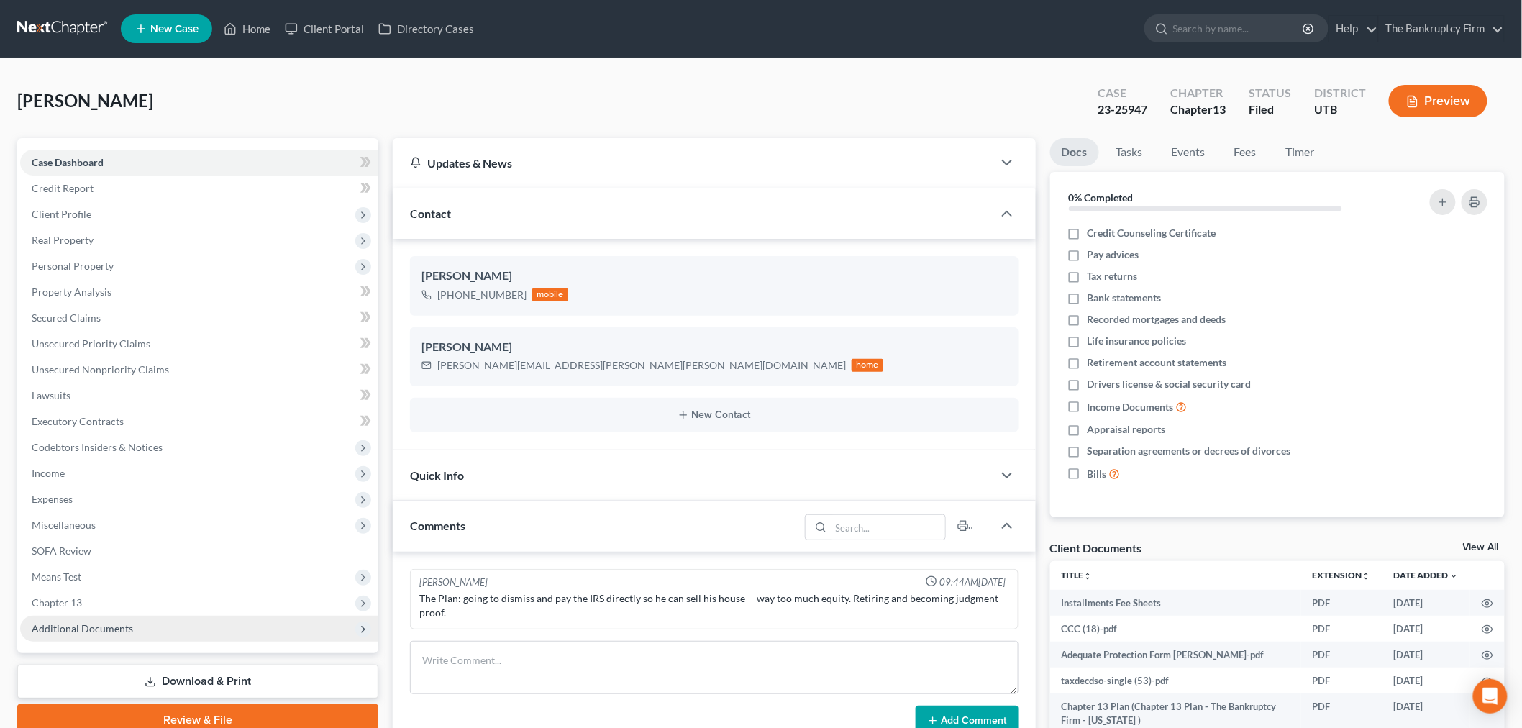
click at [156, 629] on span "Additional Documents" at bounding box center [199, 629] width 358 height 26
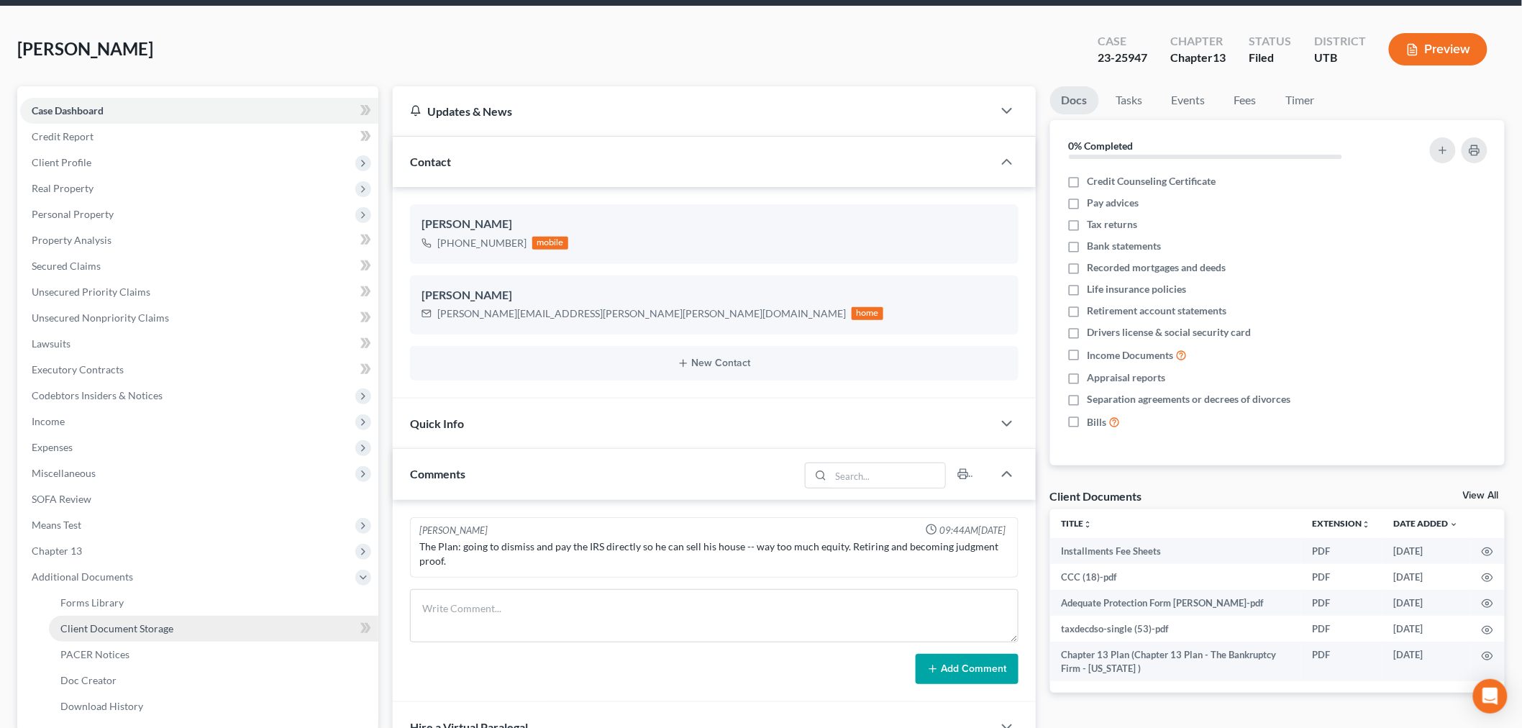
scroll to position [160, 0]
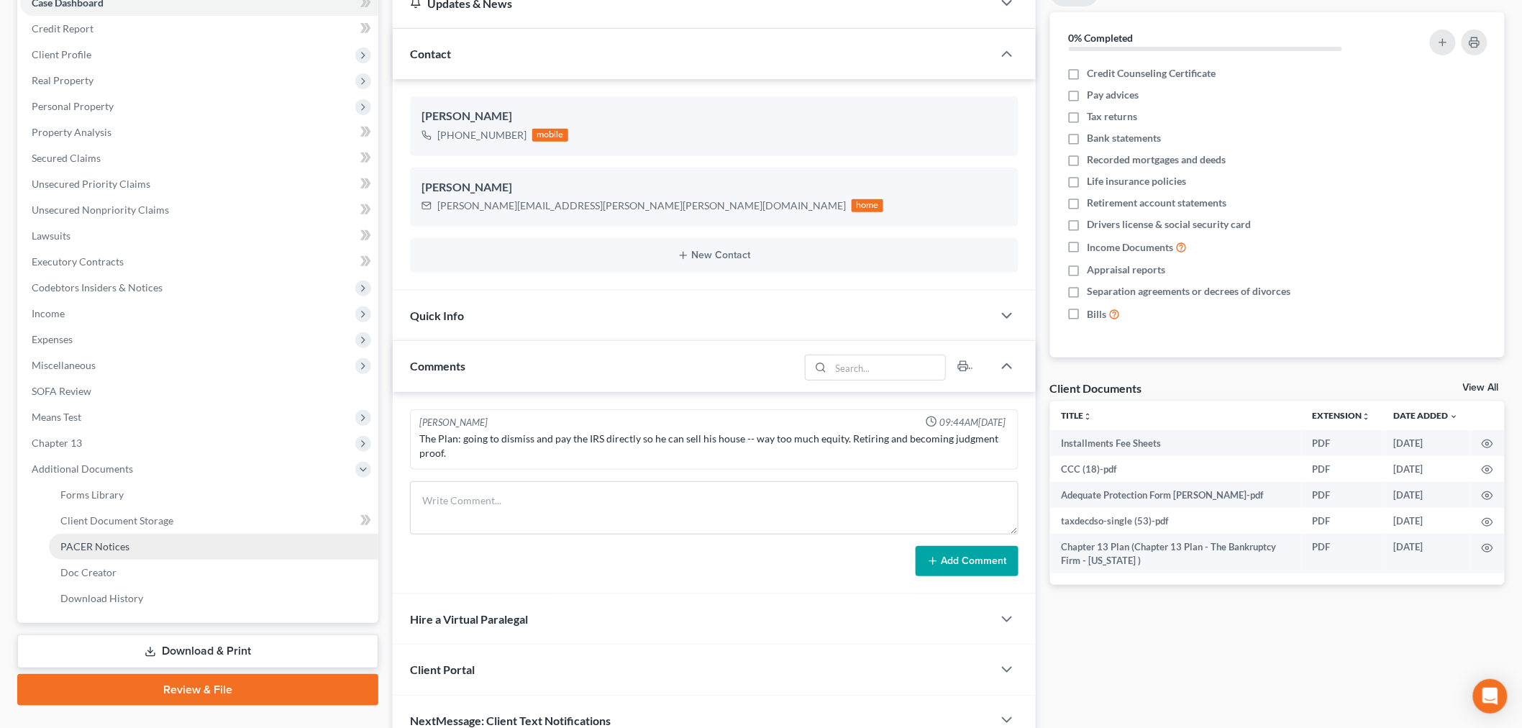
click at [186, 550] on link "PACER Notices" at bounding box center [214, 547] width 330 height 26
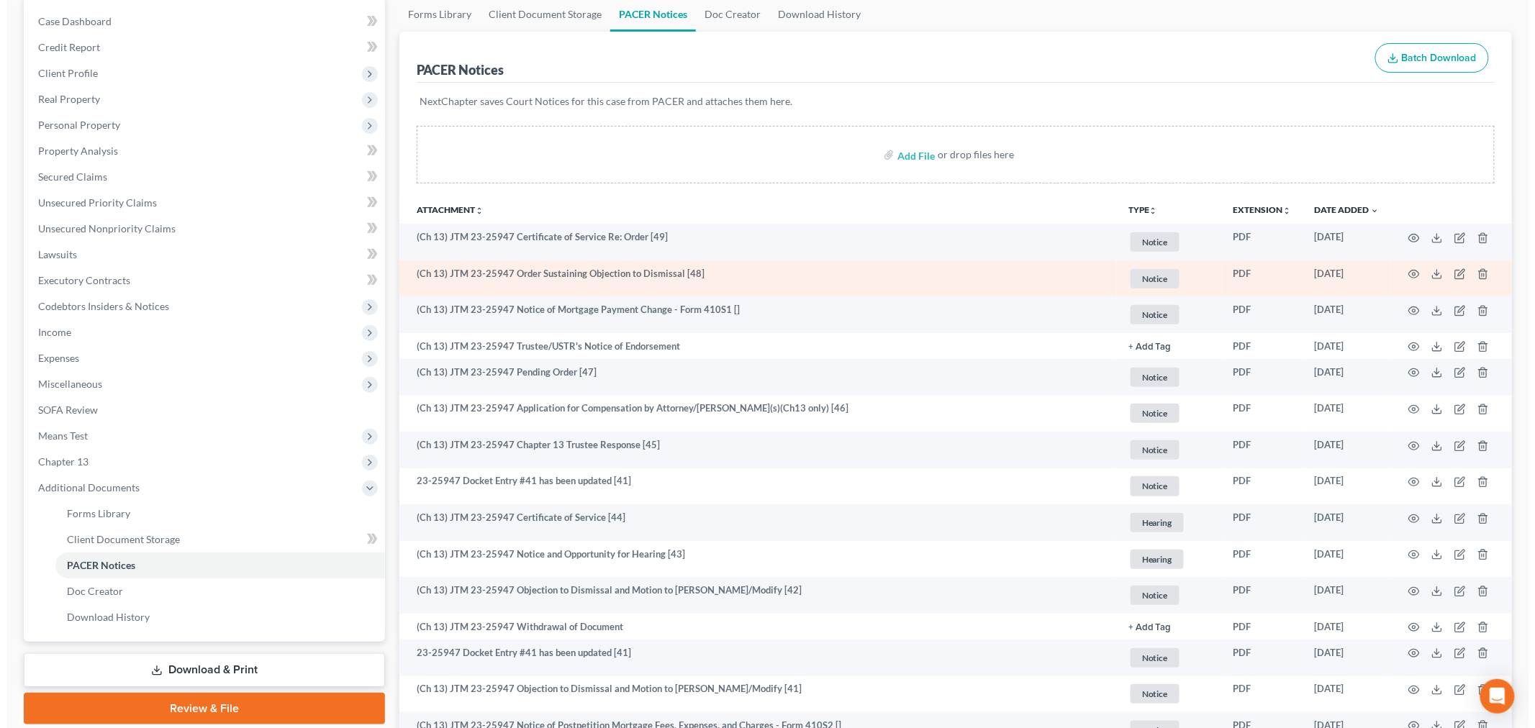
scroll to position [160, 0]
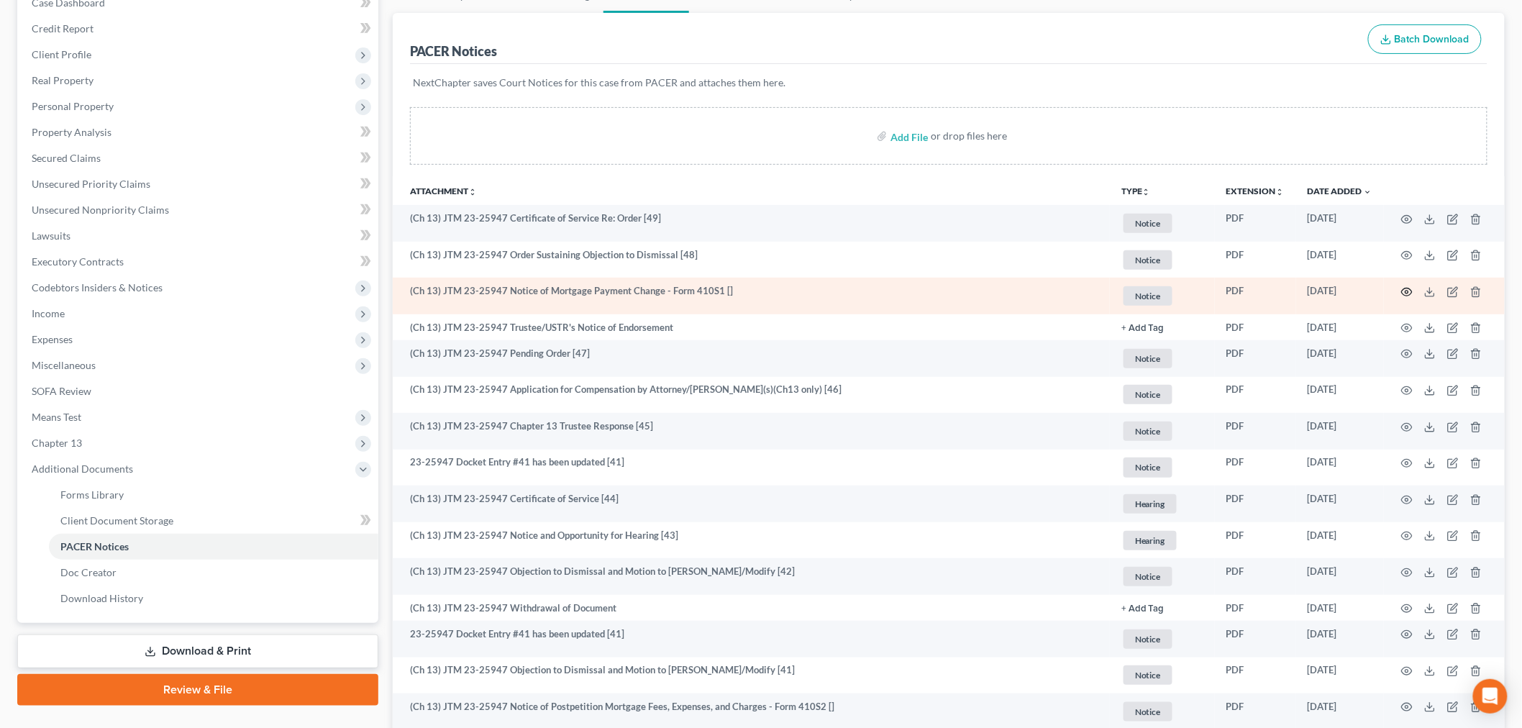
click at [1406, 290] on icon "button" at bounding box center [1408, 292] width 12 height 12
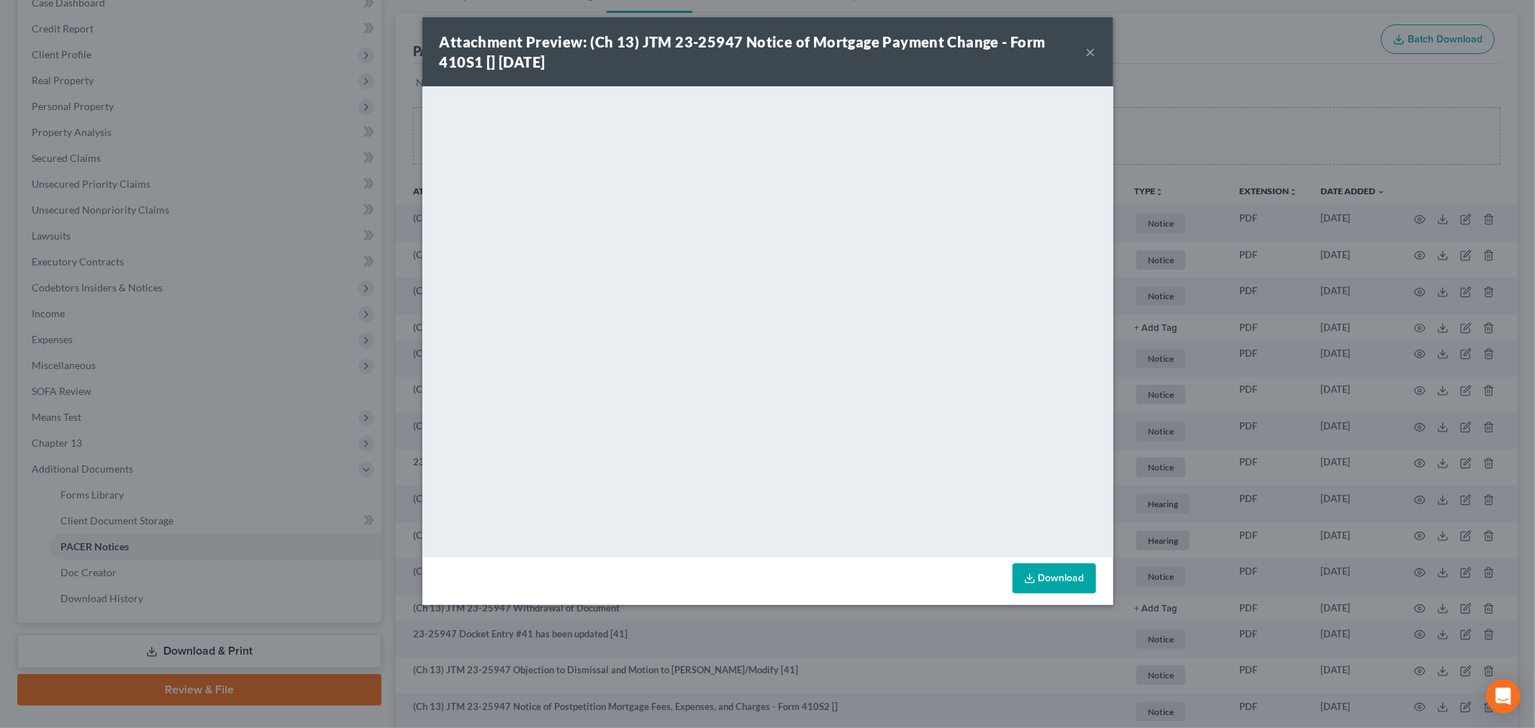
click at [1090, 52] on button "×" at bounding box center [1091, 51] width 10 height 17
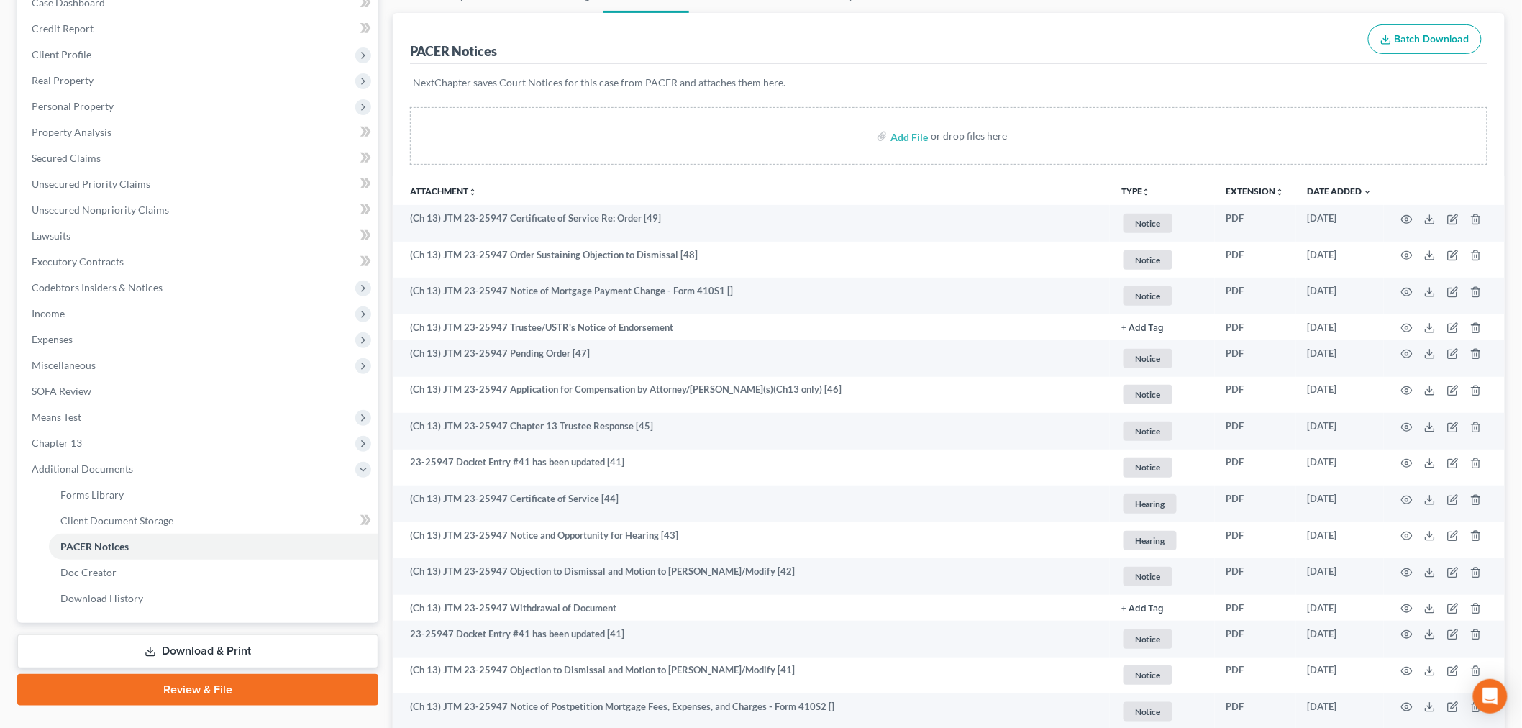
click at [797, 150] on div "Add File or drop files here" at bounding box center [949, 136] width 1078 height 58
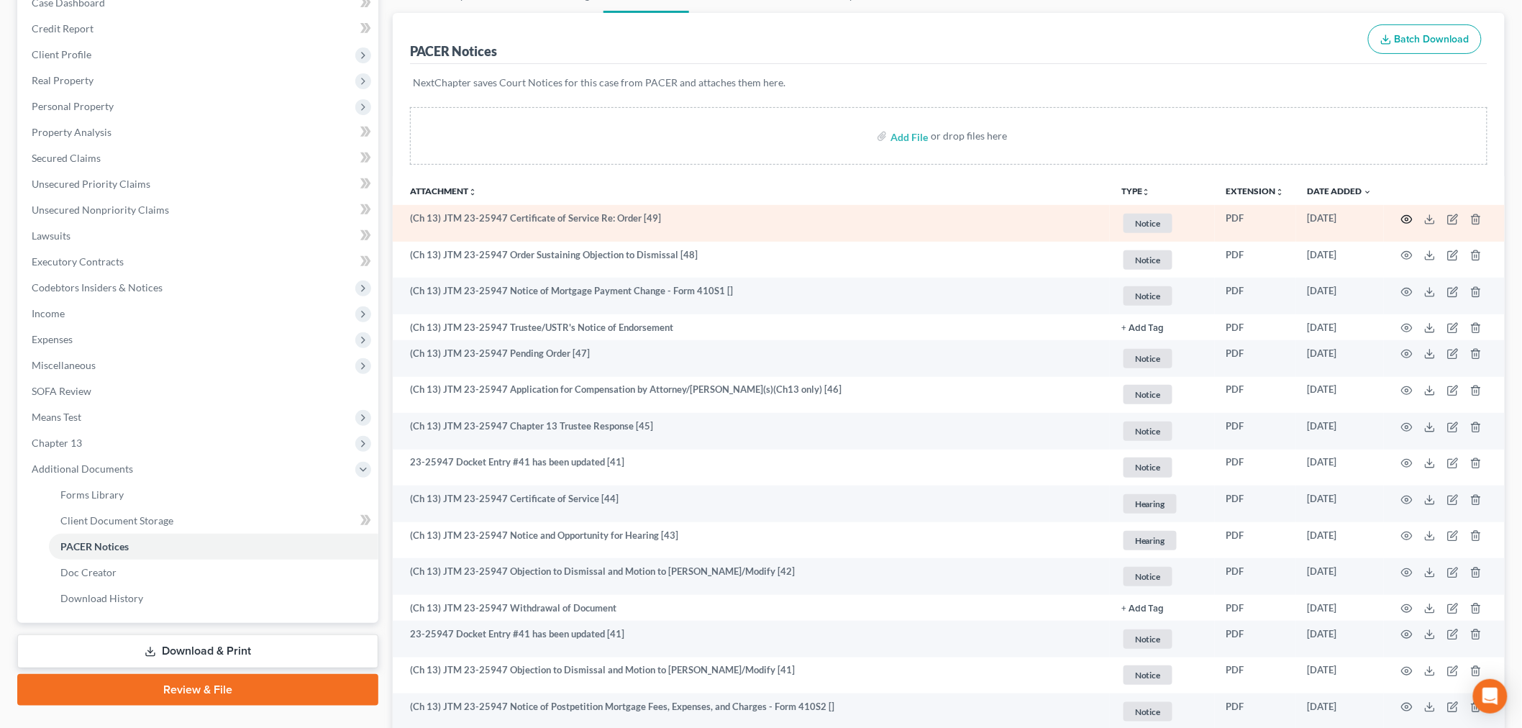
click at [1406, 214] on icon "button" at bounding box center [1408, 220] width 12 height 12
